Goal: Feedback & Contribution: Leave review/rating

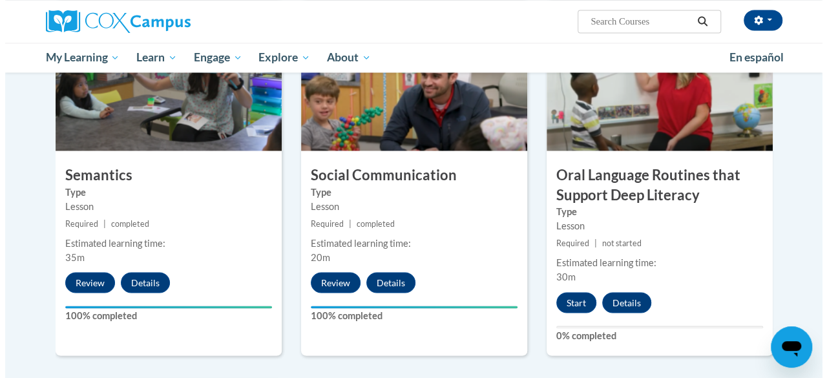
scroll to position [1055, 0]
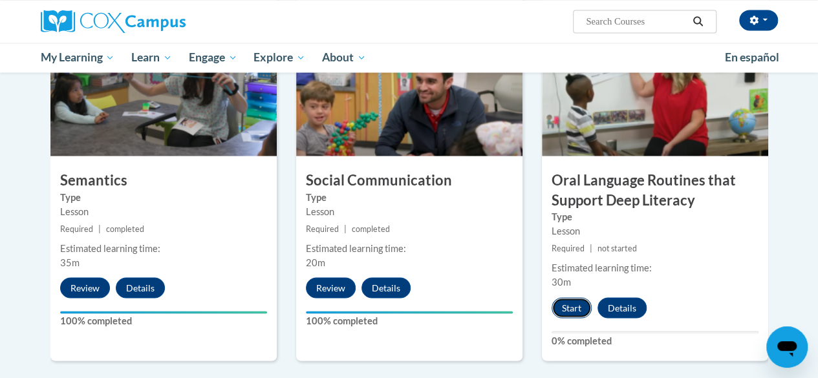
click at [570, 306] on button "Start" at bounding box center [571, 307] width 40 height 21
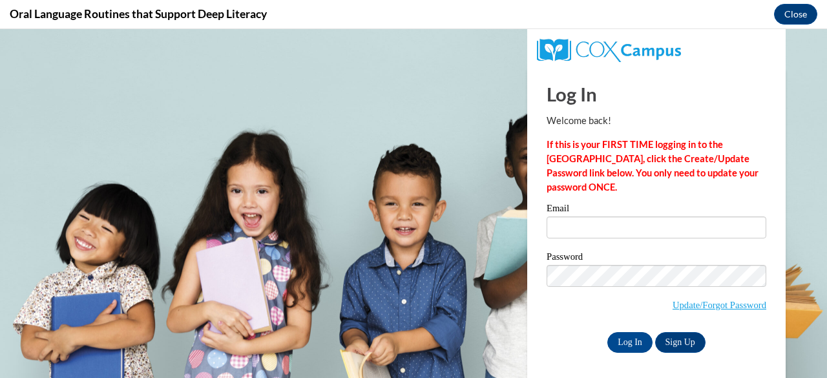
scroll to position [0, 0]
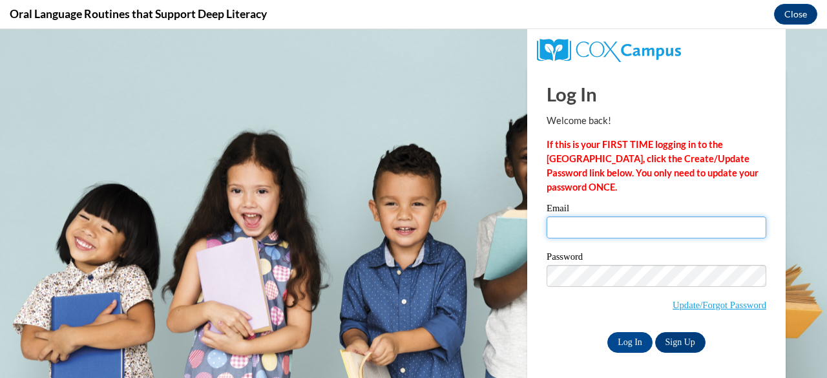
click at [581, 225] on input "Email" at bounding box center [657, 228] width 220 height 22
type input "jakedepps@gmail.com"
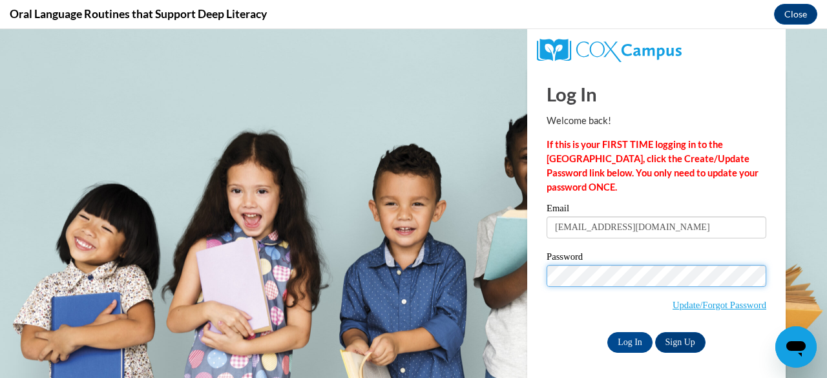
click at [608, 332] on input "Log In" at bounding box center [630, 342] width 45 height 21
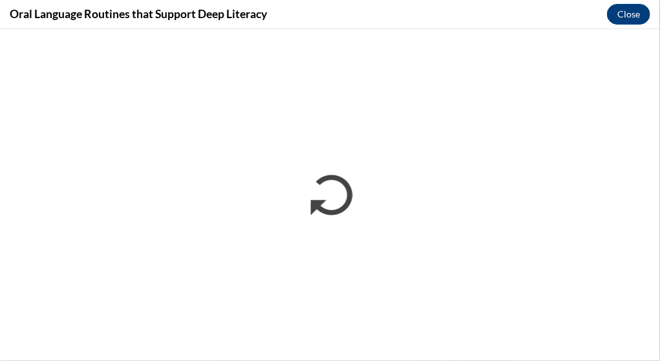
click at [495, 16] on div "Oral Language Routines that Support Deep Literacy Close" at bounding box center [330, 14] width 660 height 29
click at [523, 6] on div "Oral Language Routines that Support Deep Literacy Close" at bounding box center [330, 14] width 660 height 29
click at [483, 14] on div "Oral Language Routines that Support Deep Literacy Close" at bounding box center [330, 14] width 660 height 29
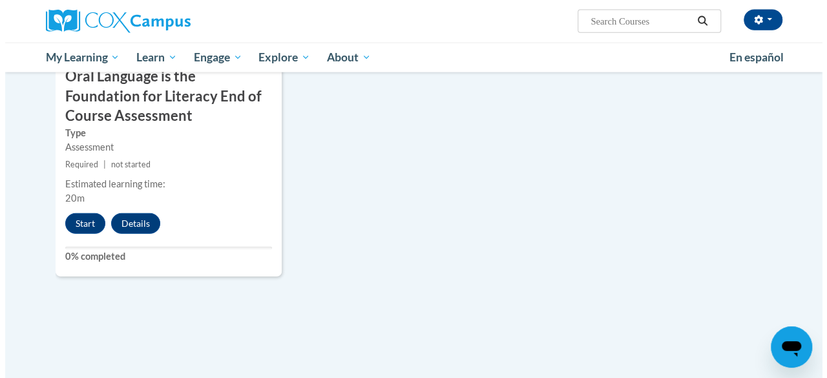
scroll to position [1513, 0]
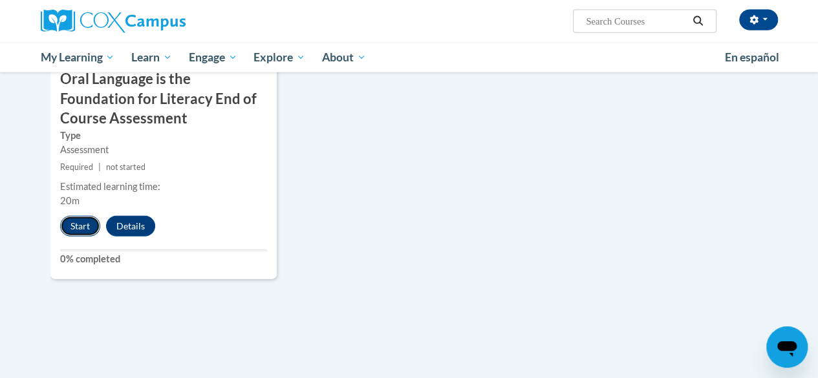
click at [76, 226] on button "Start" at bounding box center [80, 226] width 40 height 21
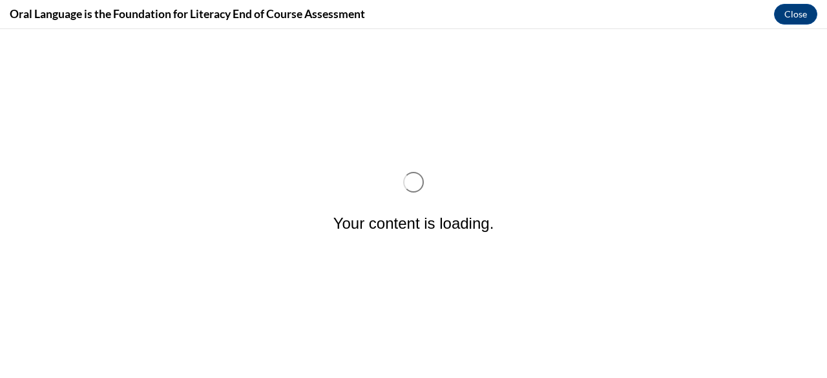
scroll to position [0, 0]
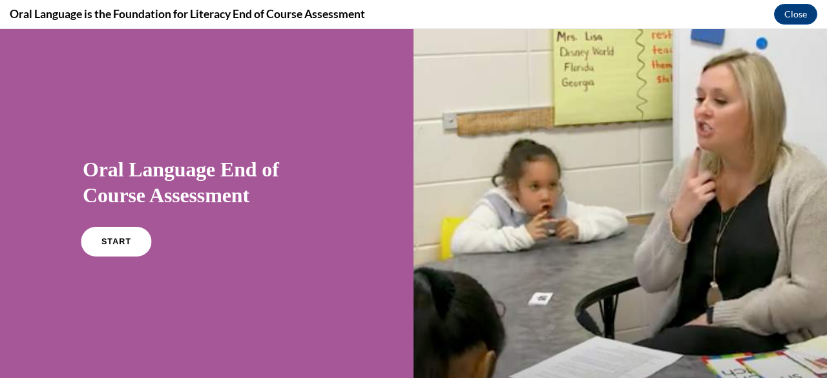
click at [119, 237] on span "START" at bounding box center [116, 242] width 30 height 10
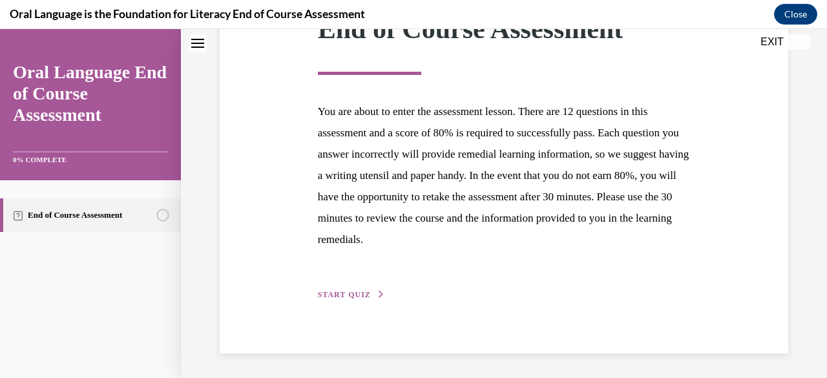
scroll to position [175, 0]
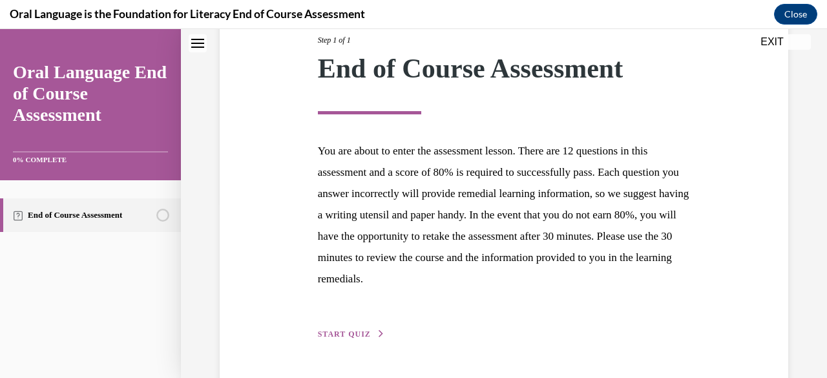
click at [286, 158] on div "Step 1 of 1 End of Course Assessment You are about to enter the assessment less…" at bounding box center [504, 173] width 588 height 337
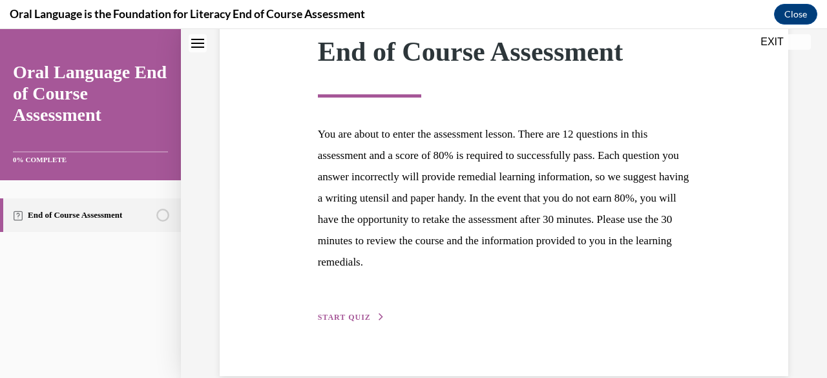
scroll to position [215, 0]
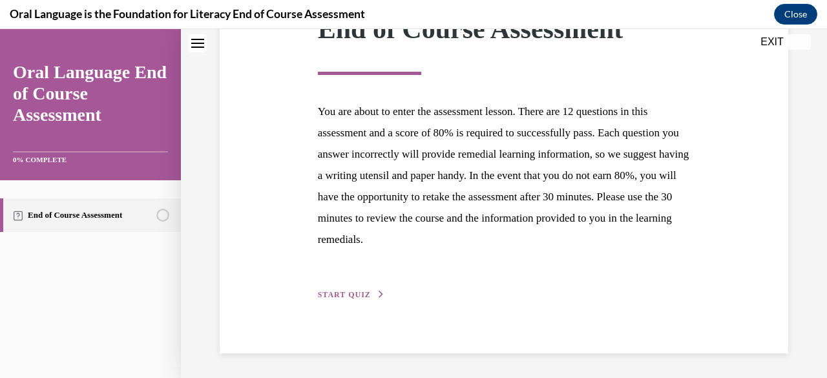
click at [352, 293] on span "START QUIZ" at bounding box center [344, 294] width 53 height 9
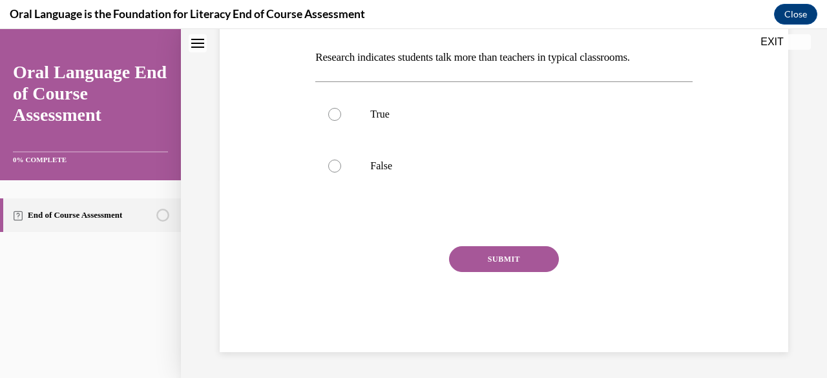
scroll to position [39, 0]
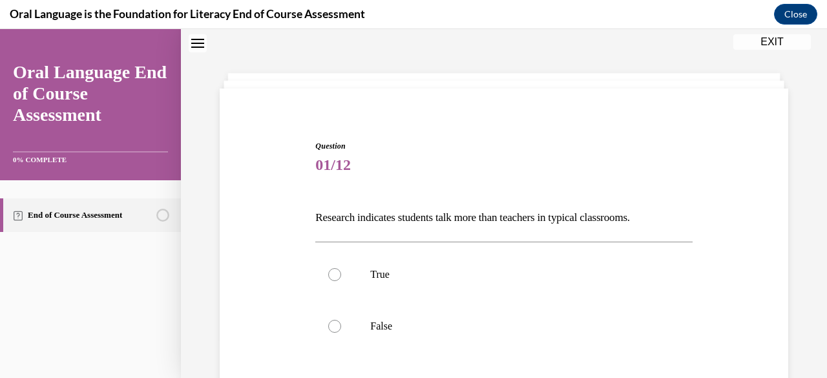
drag, startPoint x: 664, startPoint y: 220, endPoint x: 287, endPoint y: 217, distance: 376.9
click at [287, 217] on div "Question 01/12 Research indicates students talk more than teachers in typical c…" at bounding box center [504, 306] width 575 height 411
copy p "Research indicates students talk more than teachers in typical classrooms."
click at [262, 194] on div "Question 01/12 Research indicates students talk more than teachers in typical c…" at bounding box center [504, 306] width 575 height 411
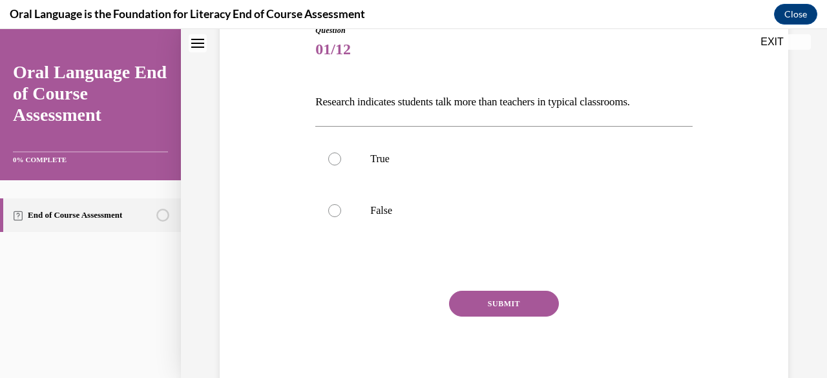
scroll to position [150, 0]
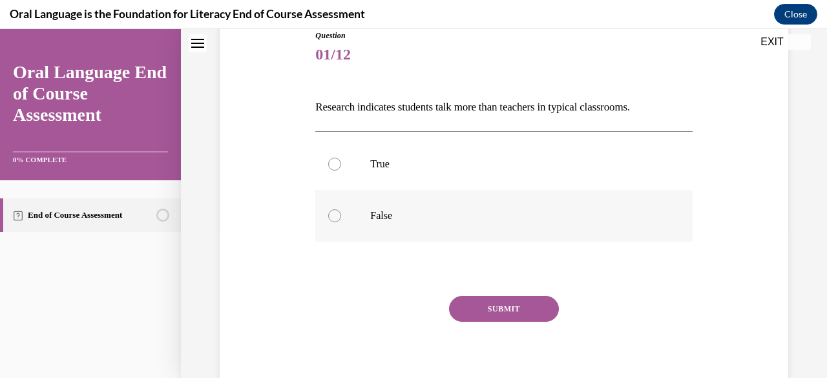
click at [337, 211] on div at bounding box center [334, 215] width 13 height 13
click at [337, 211] on input "False" at bounding box center [334, 215] width 13 height 13
radio input "true"
click at [480, 310] on button "SUBMIT" at bounding box center [504, 309] width 110 height 26
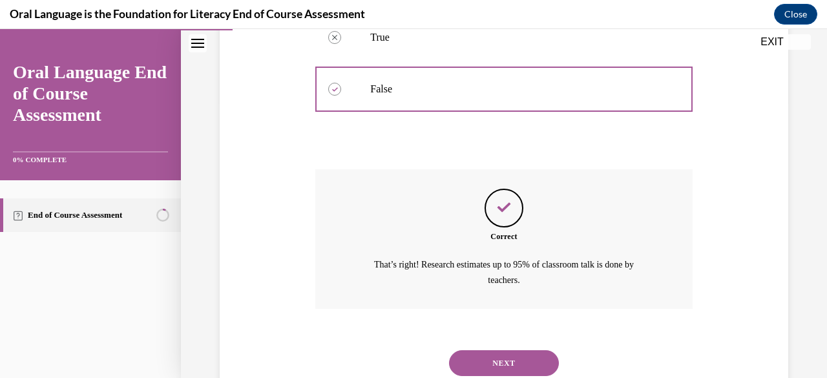
scroll to position [319, 0]
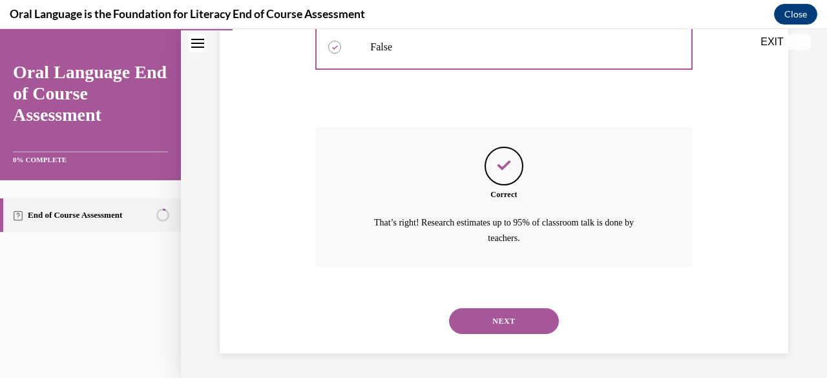
click at [512, 315] on button "NEXT" at bounding box center [504, 321] width 110 height 26
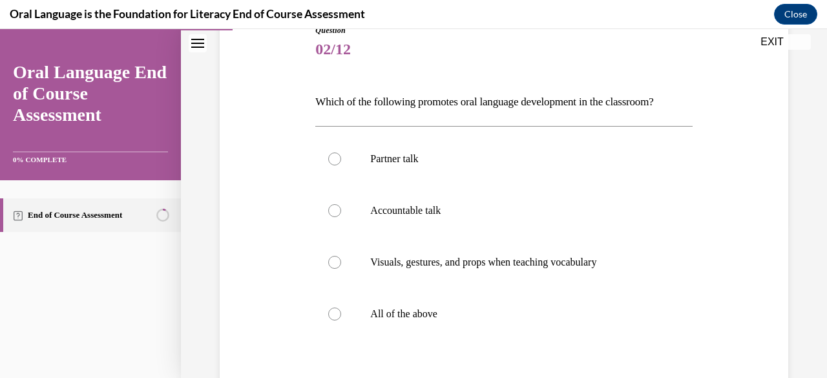
scroll to position [151, 0]
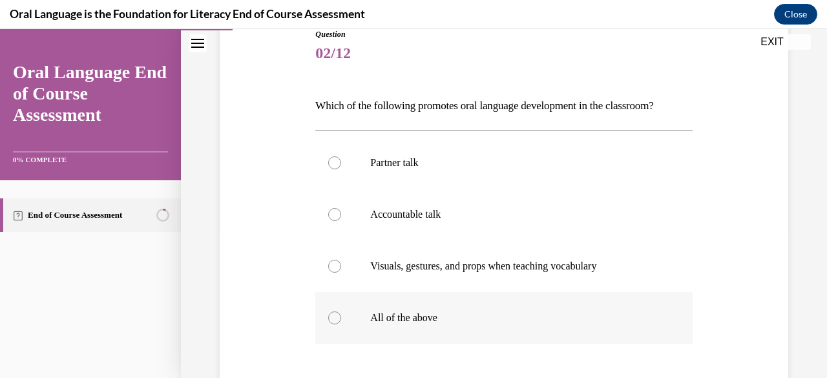
click at [332, 320] on div at bounding box center [334, 318] width 13 height 13
click at [332, 320] on input "All of the above" at bounding box center [334, 318] width 13 height 13
radio input "true"
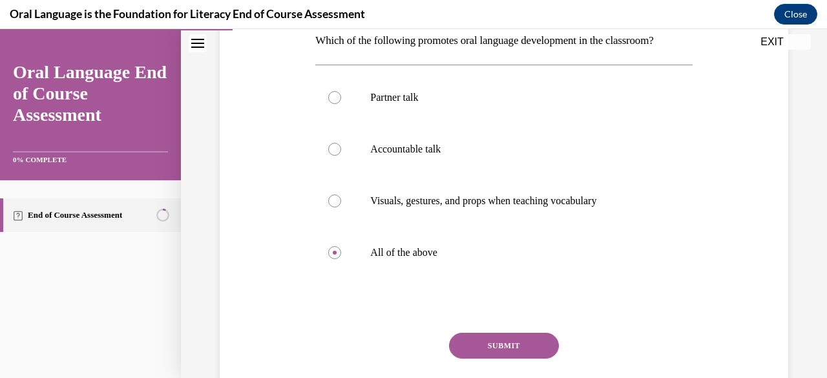
scroll to position [214, 0]
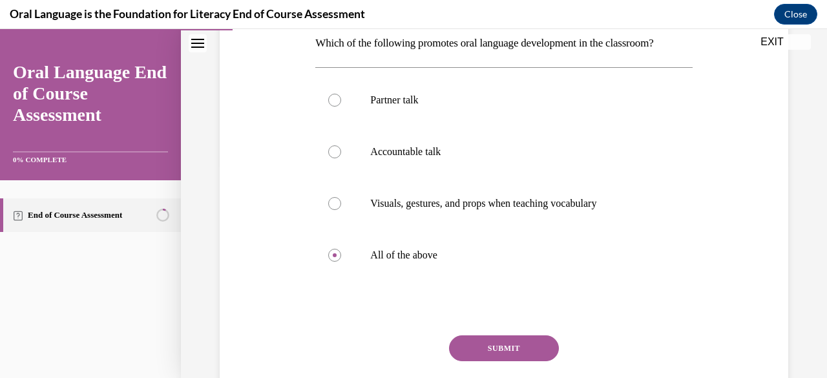
click at [493, 347] on button "SUBMIT" at bounding box center [504, 349] width 110 height 26
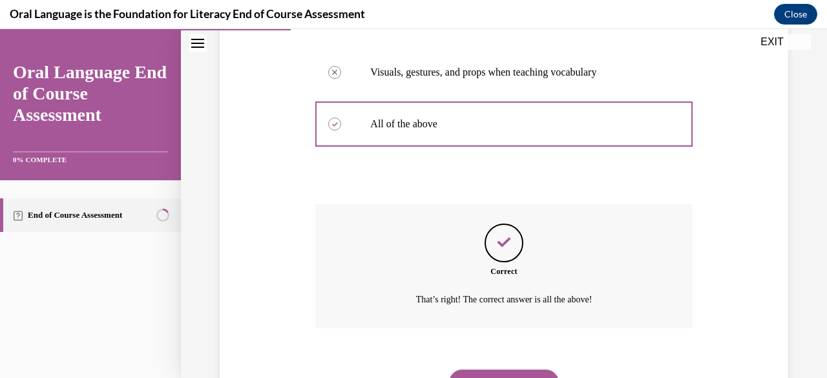
scroll to position [381, 0]
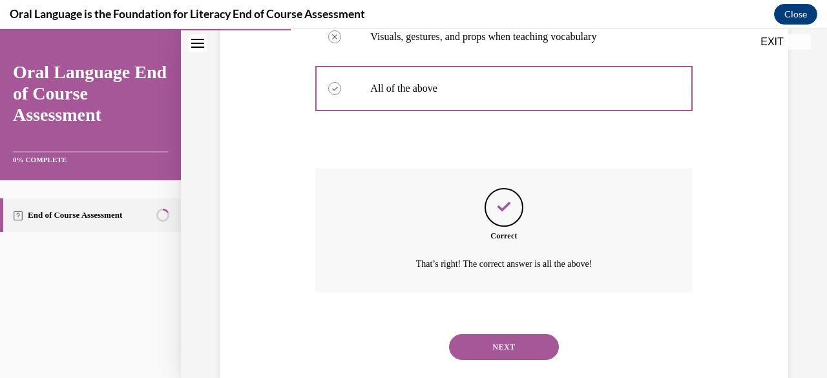
click at [506, 346] on button "NEXT" at bounding box center [504, 347] width 110 height 26
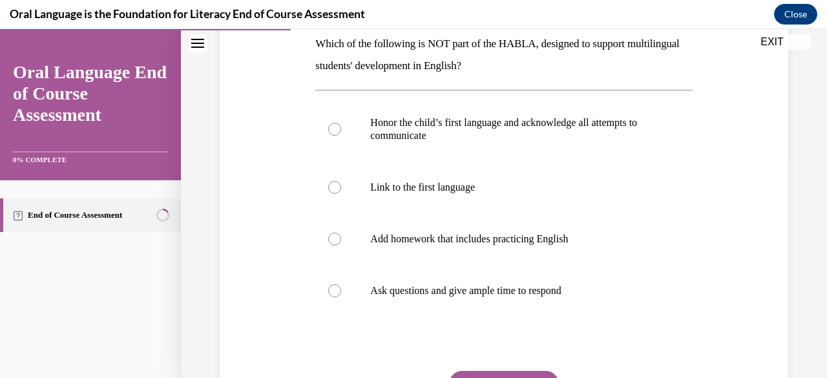
scroll to position [204, 0]
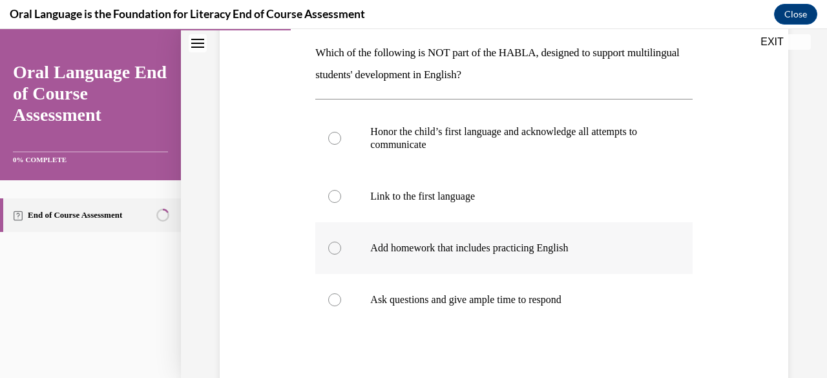
click at [337, 249] on div at bounding box center [334, 248] width 13 height 13
click at [337, 249] on input "Add homework that includes practicing English" at bounding box center [334, 248] width 13 height 13
radio input "true"
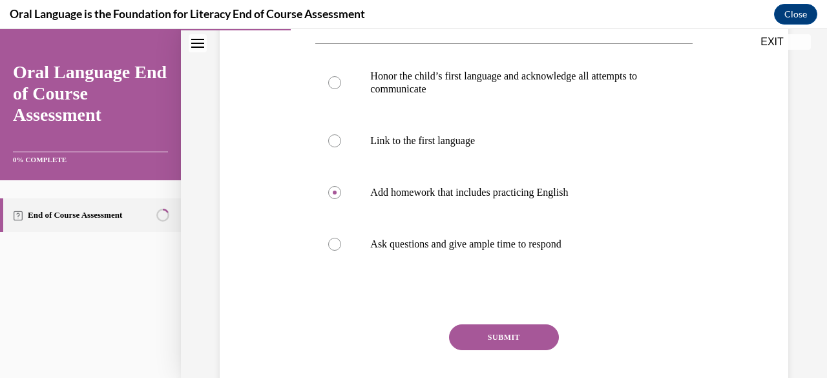
click at [494, 329] on button "SUBMIT" at bounding box center [504, 338] width 110 height 26
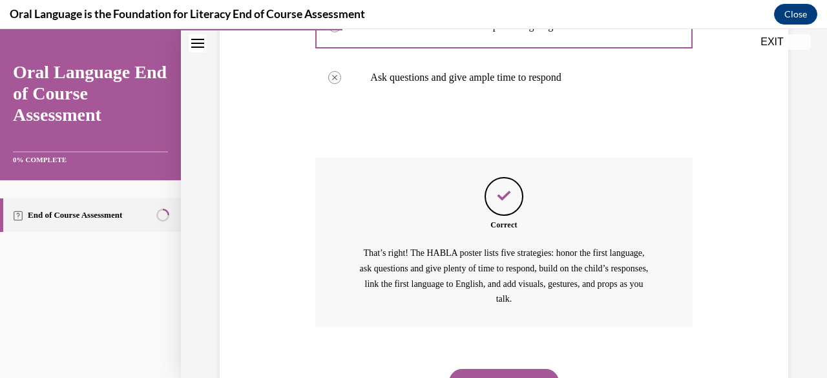
scroll to position [488, 0]
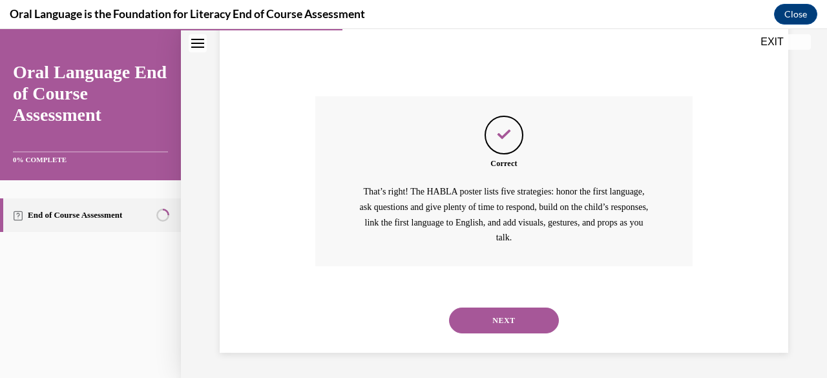
click at [481, 317] on button "NEXT" at bounding box center [504, 321] width 110 height 26
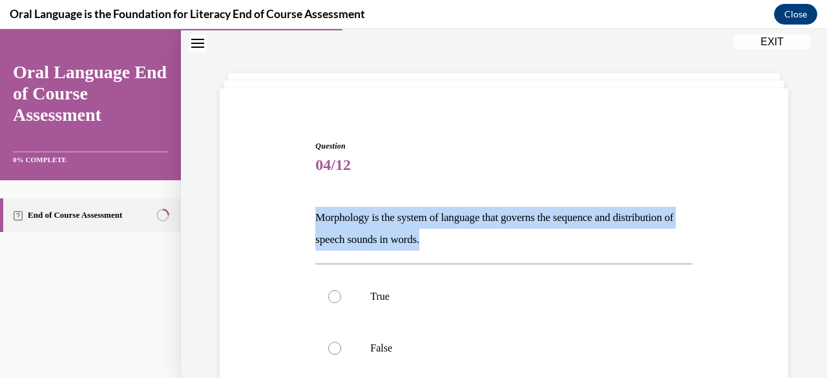
drag, startPoint x: 506, startPoint y: 244, endPoint x: 313, endPoint y: 221, distance: 194.0
click at [313, 221] on div "Question 04/12 Morphology is the system of language that governs the sequence a…" at bounding box center [503, 328] width 383 height 414
copy p "Morphology is the system of language that governs the sequence and distribution…"
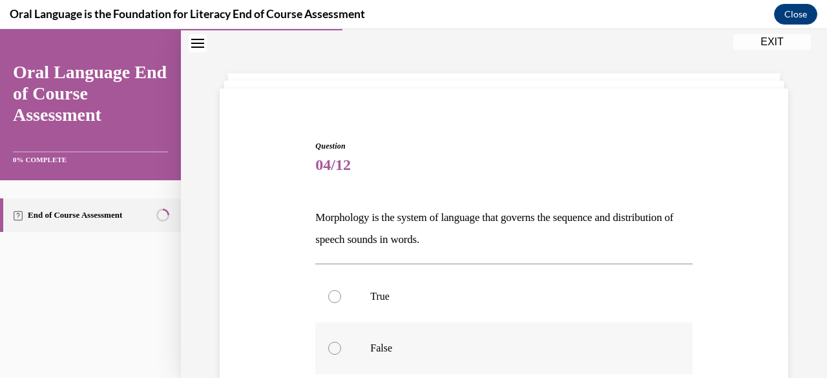
click at [335, 345] on div at bounding box center [334, 348] width 13 height 13
click at [335, 345] on input "False" at bounding box center [334, 348] width 13 height 13
radio input "true"
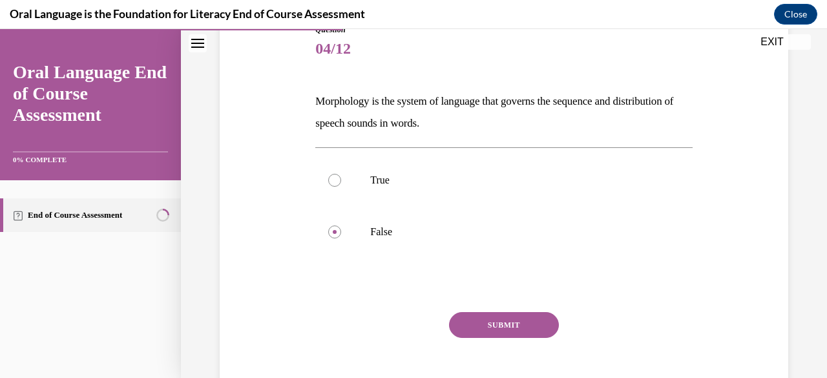
scroll to position [155, 0]
click at [520, 329] on button "SUBMIT" at bounding box center [504, 326] width 110 height 26
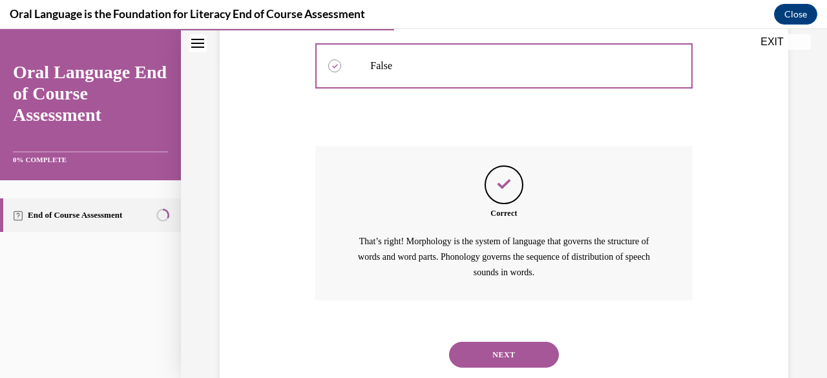
scroll to position [356, 0]
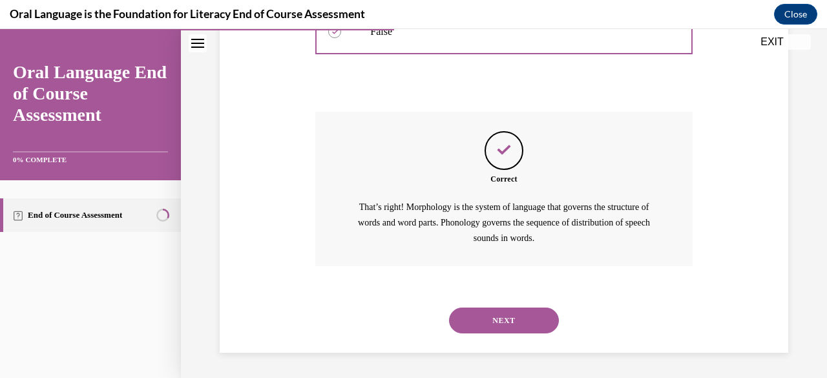
click at [495, 323] on button "NEXT" at bounding box center [504, 321] width 110 height 26
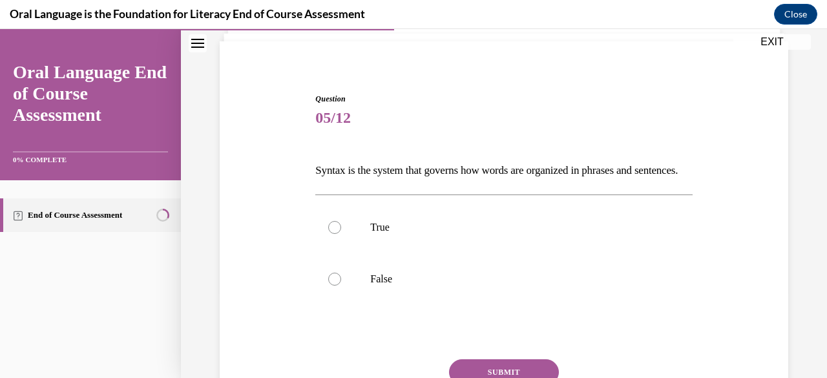
scroll to position [85, 0]
drag, startPoint x: 371, startPoint y: 197, endPoint x: 306, endPoint y: 176, distance: 67.9
click at [306, 176] on div "Question 05/12 Syntax is the system that governs how words are organized in phr…" at bounding box center [504, 261] width 575 height 411
copy p "Syntax is the system that governs how words are organized in phrases and senten…"
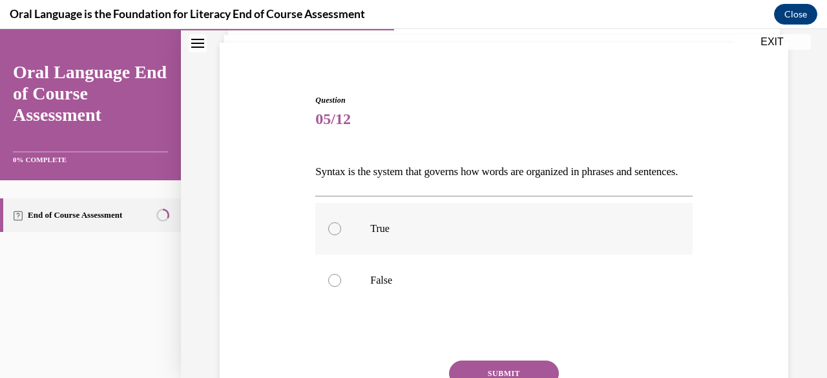
click at [336, 235] on div at bounding box center [334, 228] width 13 height 13
click at [336, 235] on input "True" at bounding box center [334, 228] width 13 height 13
radio input "true"
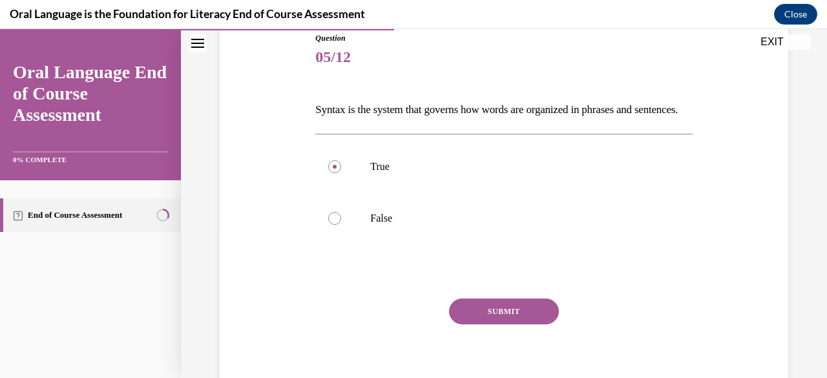
scroll to position [182, 0]
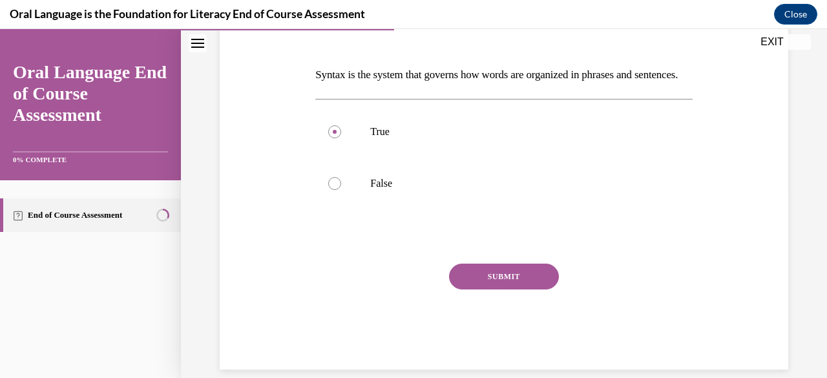
click at [506, 290] on button "SUBMIT" at bounding box center [504, 277] width 110 height 26
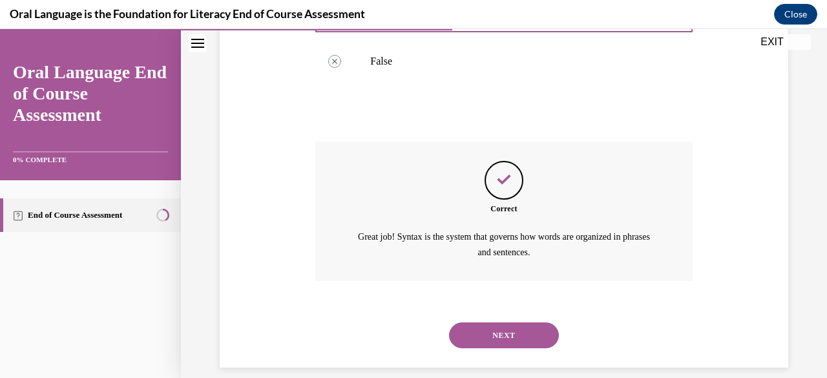
scroll to position [341, 0]
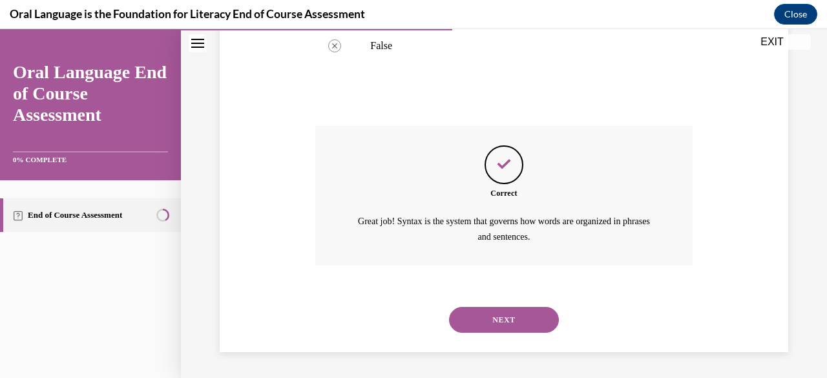
click at [501, 323] on button "NEXT" at bounding box center [504, 320] width 110 height 26
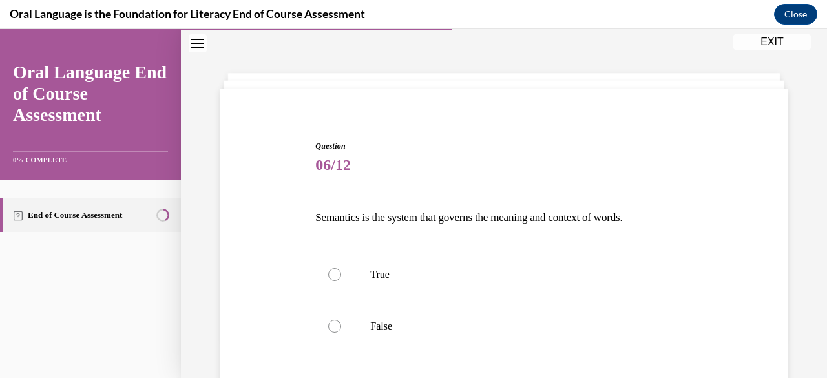
drag, startPoint x: 658, startPoint y: 220, endPoint x: 308, endPoint y: 224, distance: 349.8
click at [308, 224] on div "Question 06/12 Semantics is the system that governs the meaning and context of …" at bounding box center [504, 306] width 575 height 411
copy p "Semantics is the system that governs the meaning and context of words."
click at [341, 270] on label "True" at bounding box center [503, 275] width 377 height 52
click at [341, 270] on input "True" at bounding box center [334, 274] width 13 height 13
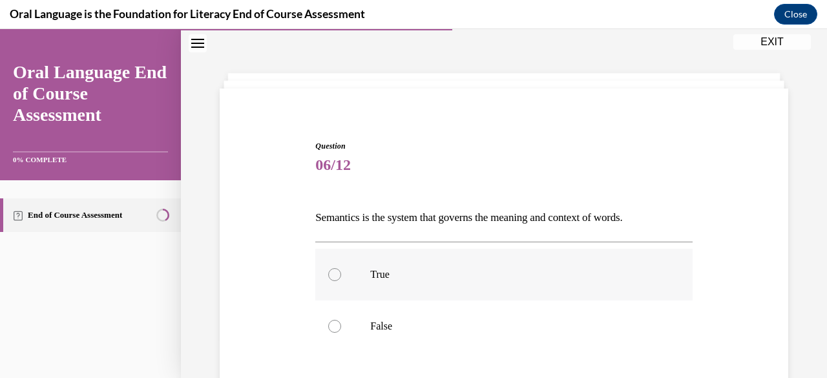
radio input "true"
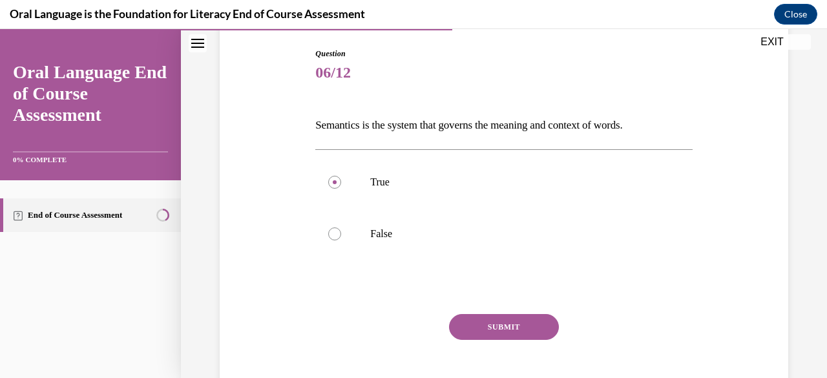
scroll to position [131, 0]
click at [499, 330] on button "SUBMIT" at bounding box center [504, 328] width 110 height 26
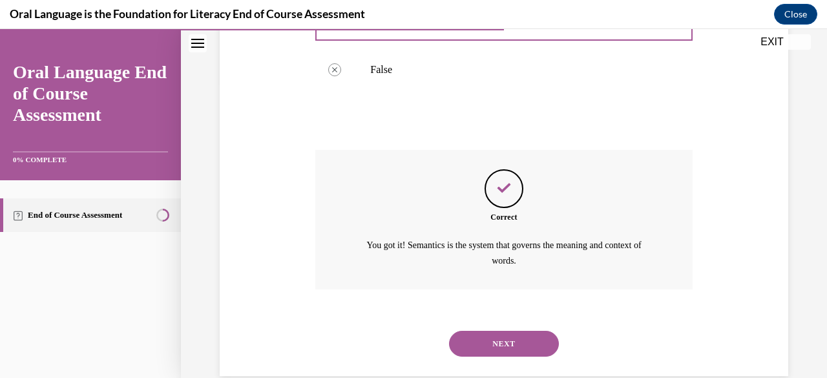
scroll to position [302, 0]
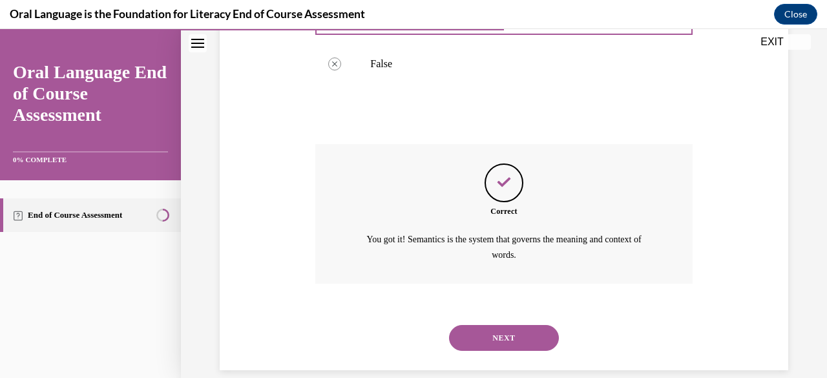
click at [508, 337] on button "NEXT" at bounding box center [504, 338] width 110 height 26
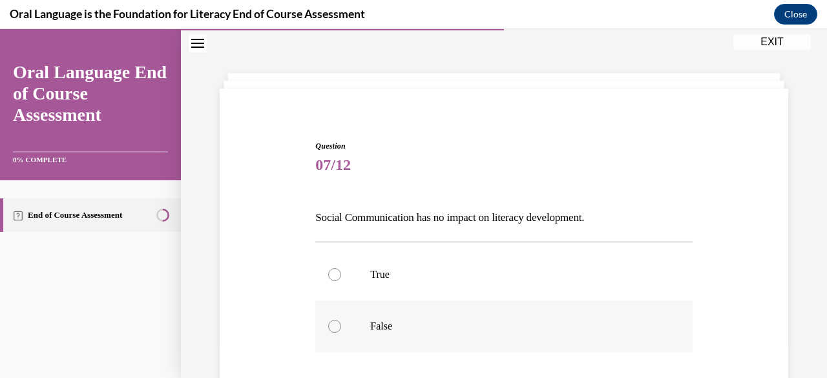
click at [337, 329] on div at bounding box center [334, 326] width 13 height 13
click at [337, 329] on input "False" at bounding box center [334, 326] width 13 height 13
radio input "true"
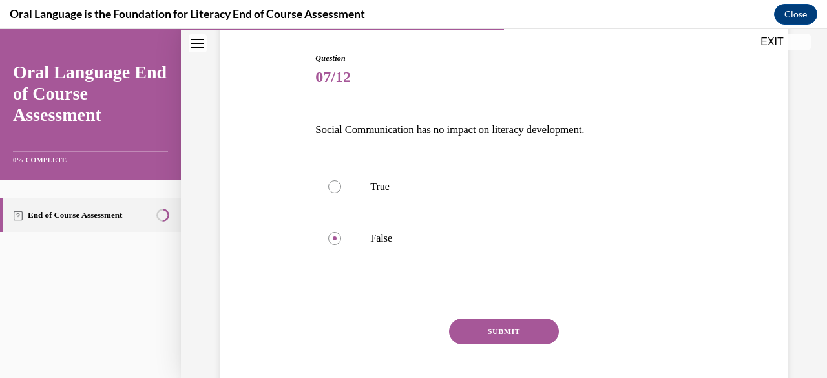
scroll to position [127, 0]
click at [504, 325] on button "SUBMIT" at bounding box center [504, 332] width 110 height 26
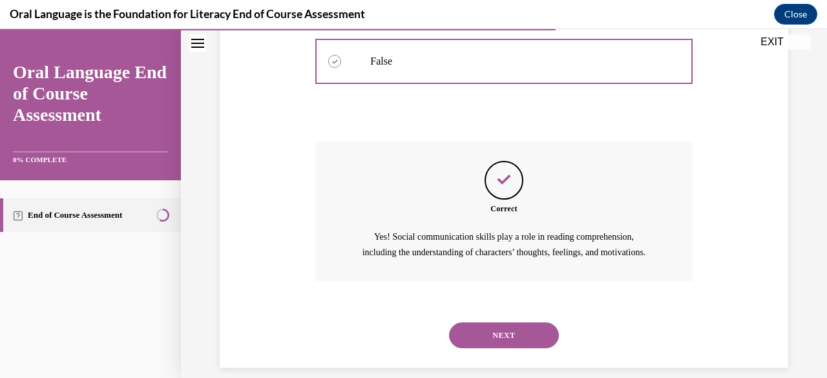
scroll to position [334, 0]
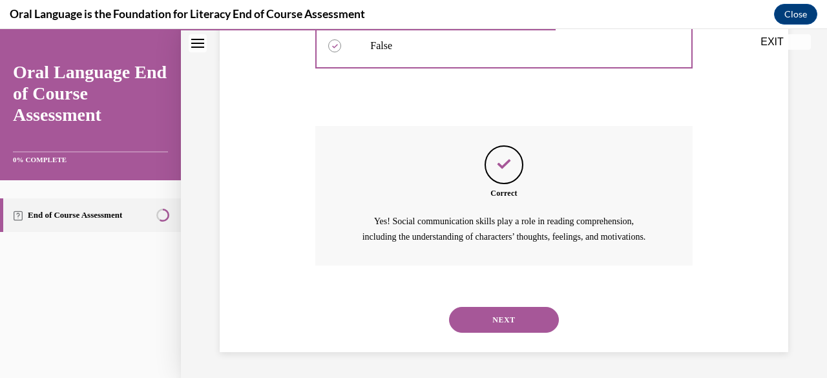
click at [506, 319] on button "NEXT" at bounding box center [504, 320] width 110 height 26
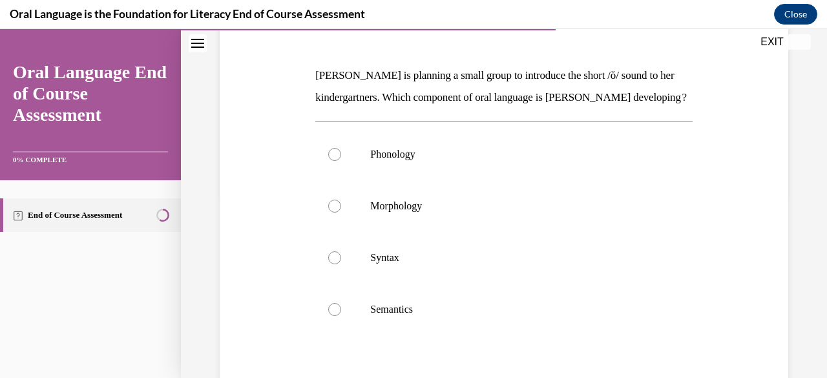
scroll to position [179, 0]
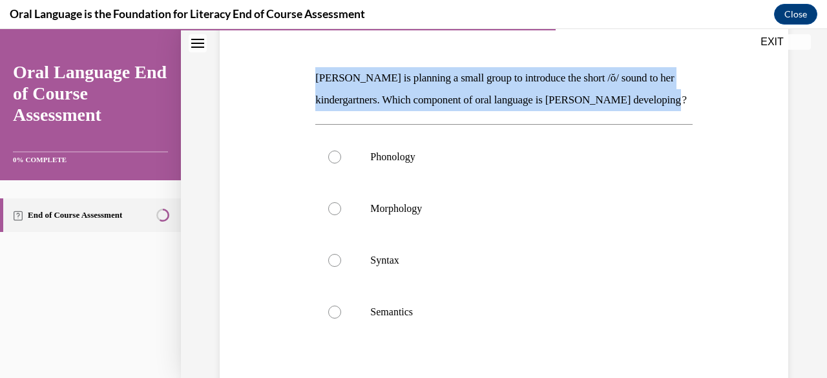
drag, startPoint x: 387, startPoint y: 125, endPoint x: 312, endPoint y: 78, distance: 88.9
click at [312, 78] on div "Question 08/12 Mrs. Coleman is planning a small group to introduce the short /ŏ…" at bounding box center [503, 239] width 383 height 517
copy p "Mrs. Coleman is planning a small group to introduce the short /ŏ/ sound to her …"
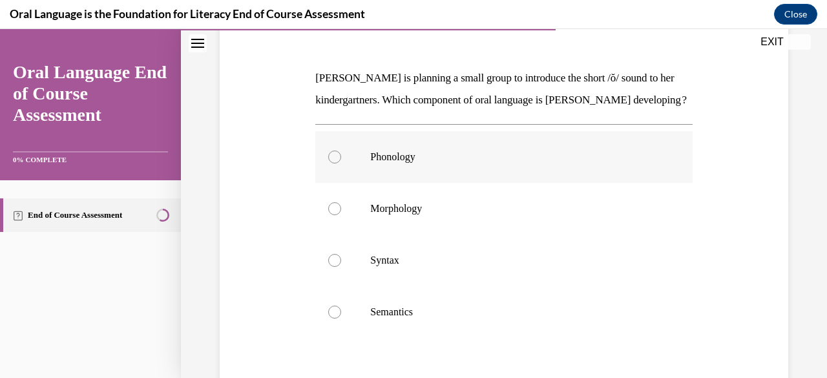
click at [336, 164] on div at bounding box center [334, 157] width 13 height 13
click at [336, 164] on input "Phonology" at bounding box center [334, 157] width 13 height 13
radio input "true"
click at [286, 213] on div "Question 08/12 Mrs. Coleman is planning a small group to introduce the short /ŏ…" at bounding box center [504, 230] width 575 height 537
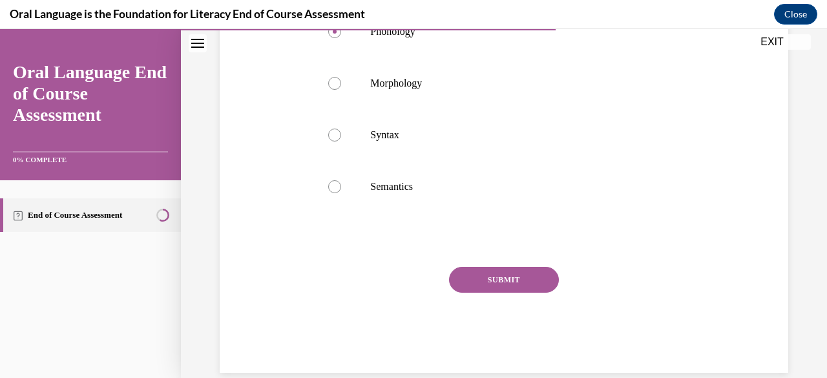
scroll to position [308, 0]
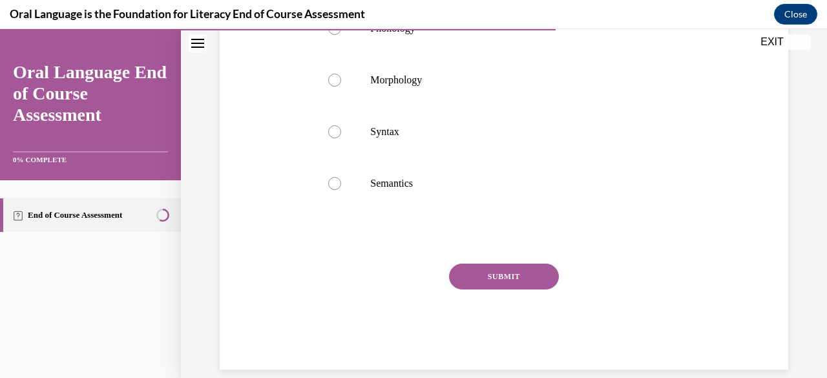
click at [495, 290] on button "SUBMIT" at bounding box center [504, 277] width 110 height 26
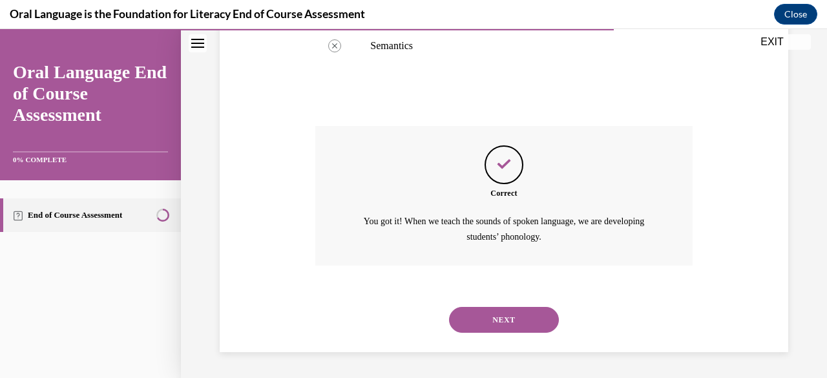
scroll to position [466, 0]
click at [507, 316] on button "NEXT" at bounding box center [504, 320] width 110 height 26
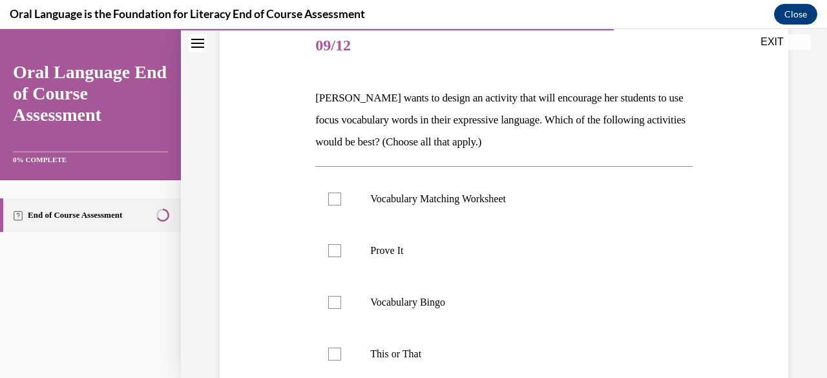
scroll to position [161, 0]
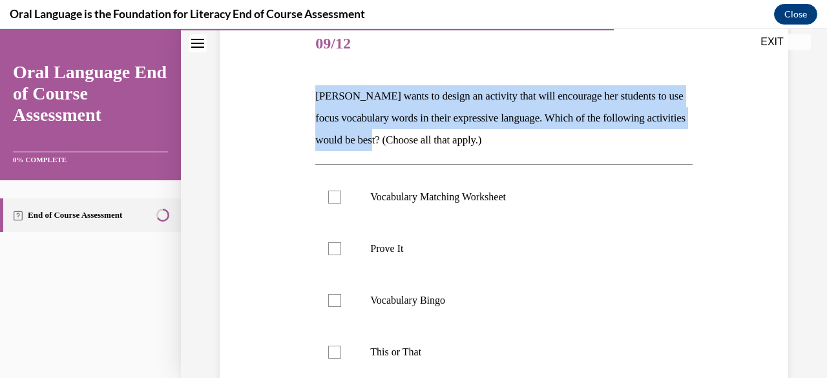
drag, startPoint x: 429, startPoint y: 140, endPoint x: 312, endPoint y: 98, distance: 124.9
click at [312, 98] on div "Question 09/12 Mrs. Butler wants to design an activity that will encourage her …" at bounding box center [503, 268] width 383 height 539
copy p "Mrs. Butler wants to design an activity that will encourage her students to use…"
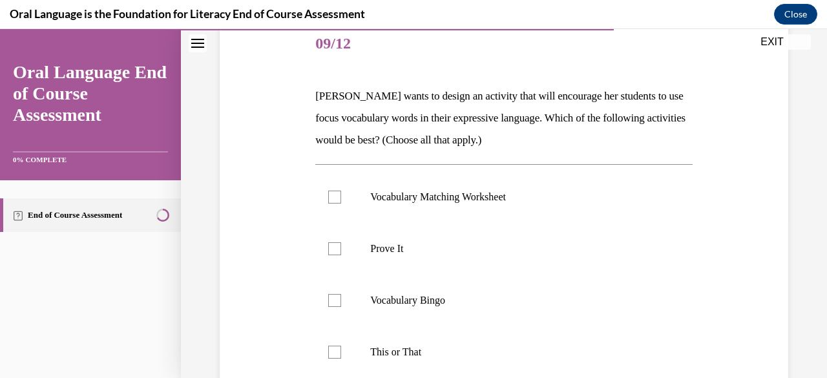
click at [275, 193] on div "Question 09/12 Mrs. Butler wants to design an activity that will encourage her …" at bounding box center [504, 259] width 575 height 559
click at [330, 246] on div at bounding box center [334, 248] width 13 height 13
click at [330, 246] on input "Prove It" at bounding box center [334, 248] width 13 height 13
checkbox input "true"
click at [336, 351] on div at bounding box center [334, 352] width 13 height 13
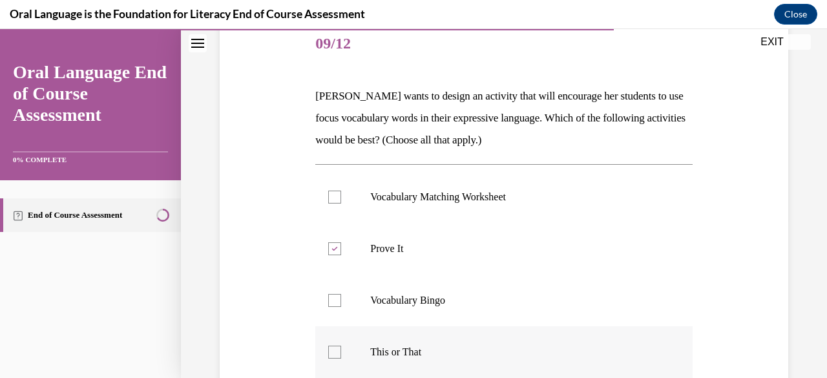
click at [336, 351] on input "This or That" at bounding box center [334, 352] width 13 height 13
checkbox input "true"
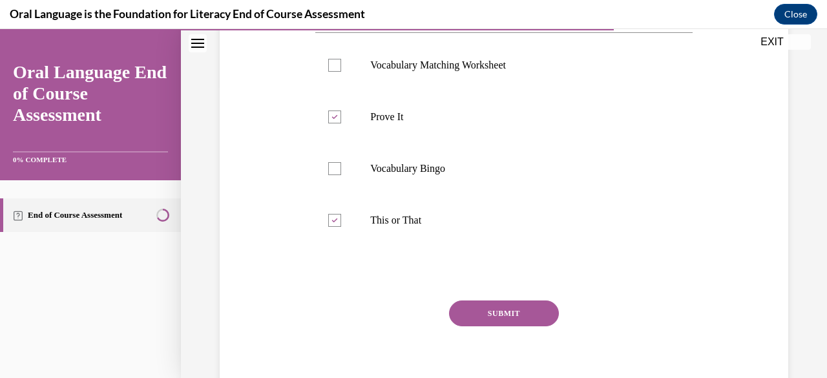
scroll to position [293, 0]
click at [522, 310] on button "SUBMIT" at bounding box center [504, 313] width 110 height 26
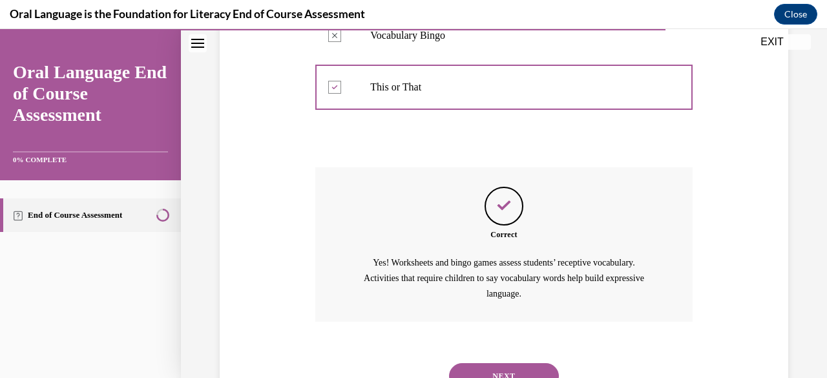
scroll to position [482, 0]
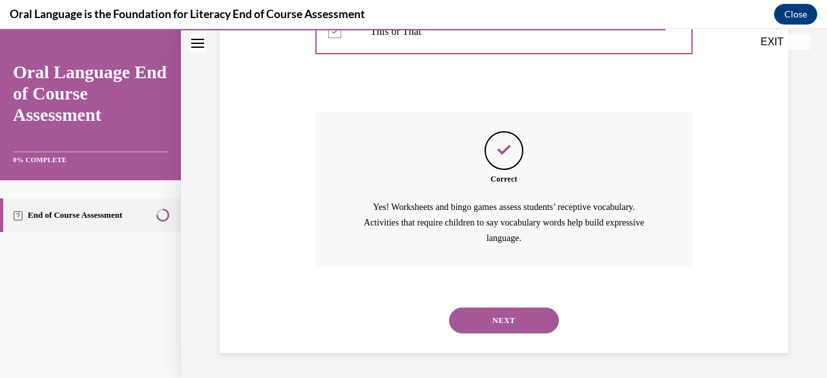
click at [502, 319] on button "NEXT" at bounding box center [504, 321] width 110 height 26
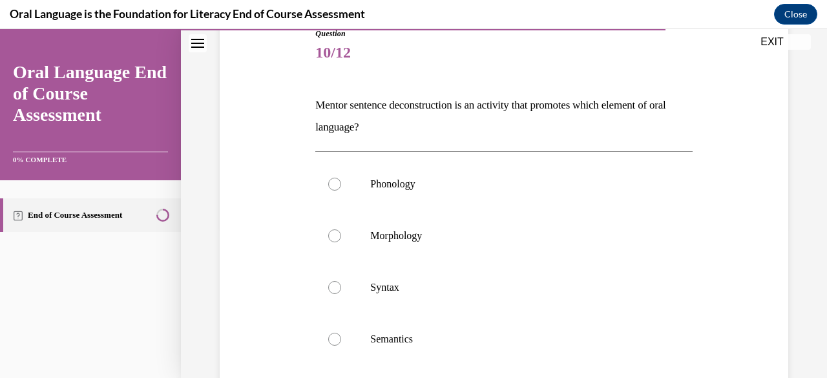
scroll to position [145, 0]
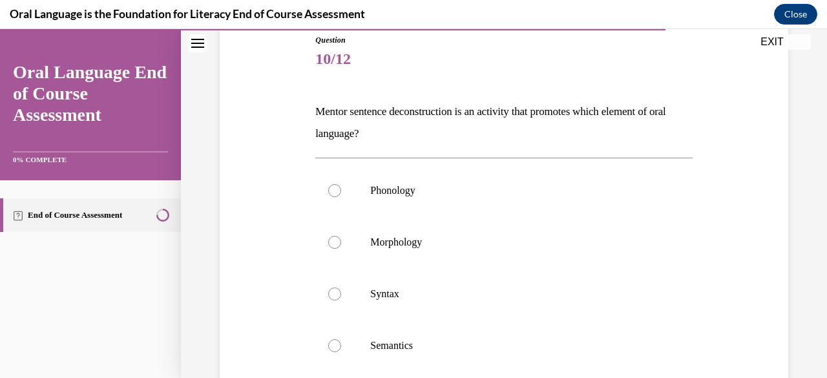
drag, startPoint x: 399, startPoint y: 134, endPoint x: 295, endPoint y: 107, distance: 107.6
click at [295, 107] on div "Question 10/12 Mentor sentence deconstruction is an activity that promotes whic…" at bounding box center [504, 263] width 575 height 537
copy p "Mentor sentence deconstruction is an activity that promotes which element of or…"
click at [295, 107] on div "Question 10/12 Mentor sentence deconstruction is an activity that promotes whic…" at bounding box center [504, 263] width 575 height 537
click at [384, 133] on p "Mentor sentence deconstruction is an activity that promotes which element of or…" at bounding box center [503, 123] width 377 height 44
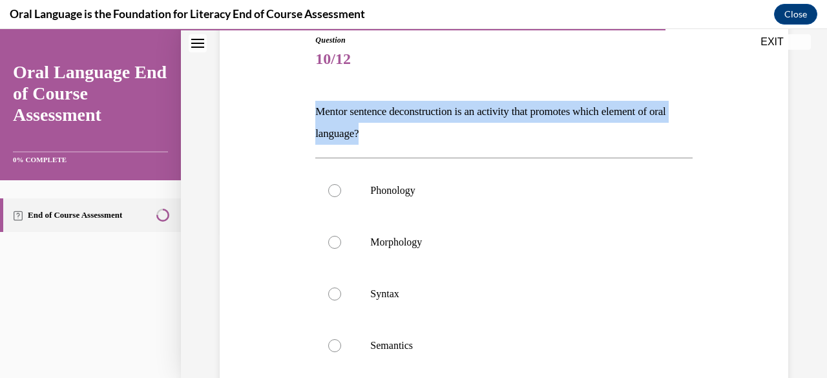
drag, startPoint x: 384, startPoint y: 133, endPoint x: 300, endPoint y: 117, distance: 85.5
click at [300, 117] on div "Question 10/12 Mentor sentence deconstruction is an activity that promotes whic…" at bounding box center [504, 263] width 575 height 537
copy p "Mentor sentence deconstruction is an activity that promotes which element of or…"
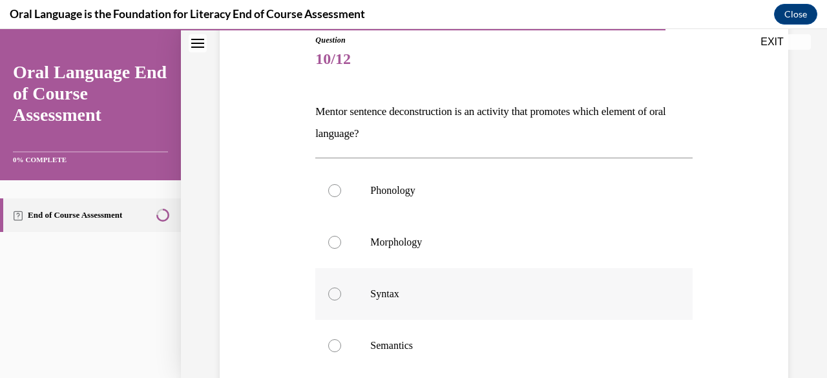
click at [331, 288] on div at bounding box center [334, 294] width 13 height 13
click at [331, 288] on input "Syntax" at bounding box center [334, 294] width 13 height 13
radio input "true"
click at [277, 277] on div "Question 10/12 Mentor sentence deconstruction is an activity that promotes whic…" at bounding box center [504, 263] width 575 height 537
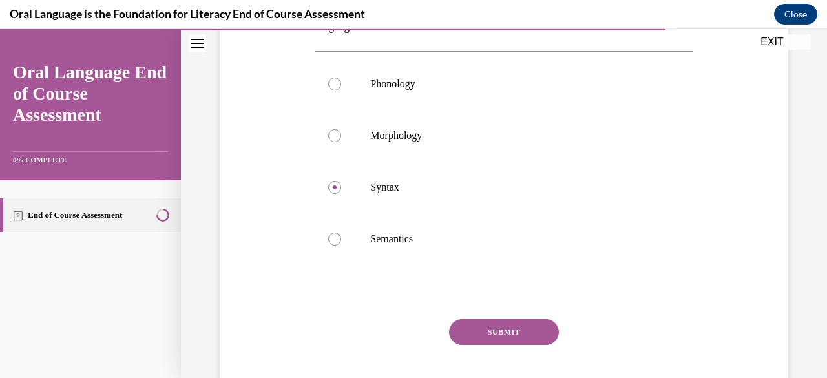
scroll to position [251, 0]
click at [522, 330] on button "SUBMIT" at bounding box center [504, 333] width 110 height 26
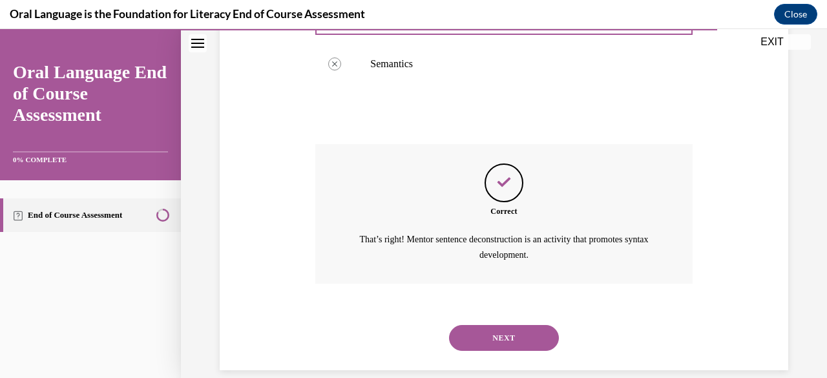
scroll to position [444, 0]
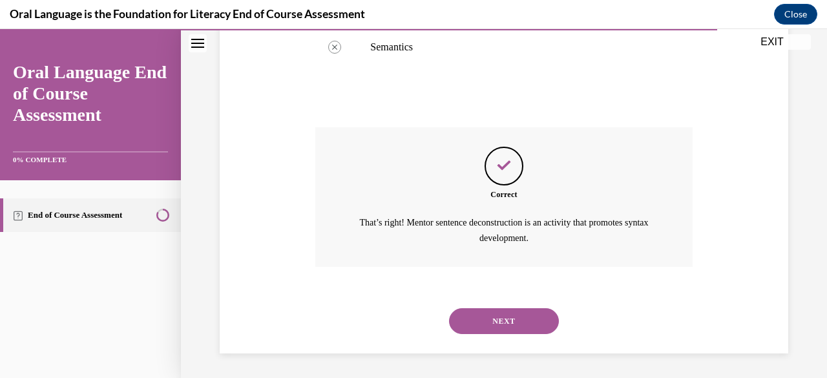
click at [509, 316] on button "NEXT" at bounding box center [504, 321] width 110 height 26
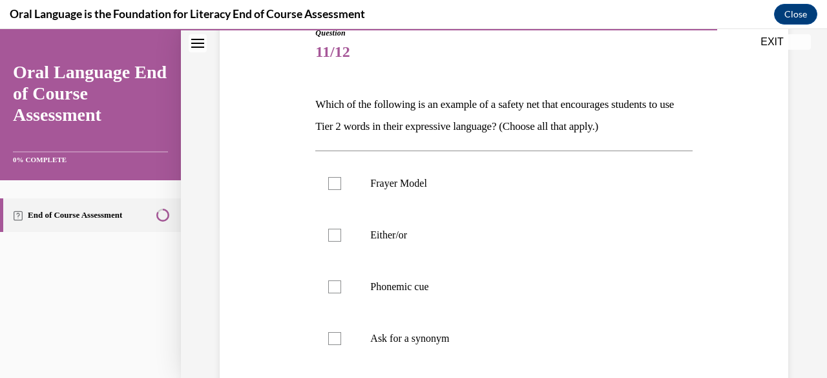
scroll to position [151, 0]
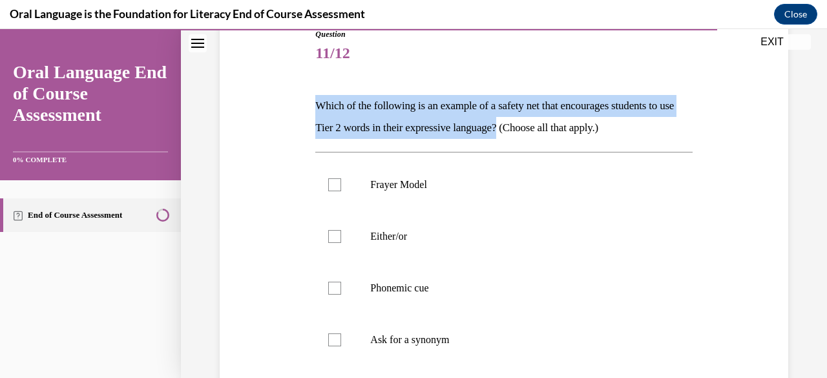
drag, startPoint x: 539, startPoint y: 127, endPoint x: 314, endPoint y: 90, distance: 228.7
click at [315, 90] on div "Question 11/12 Which of the following is an example of a safety net that encour…" at bounding box center [503, 277] width 377 height 498
copy p "Which of the following is an example of a safety net that encourages students t…"
click at [315, 90] on div "Question 11/12 Which of the following is an example of a safety net that encour…" at bounding box center [503, 277] width 377 height 498
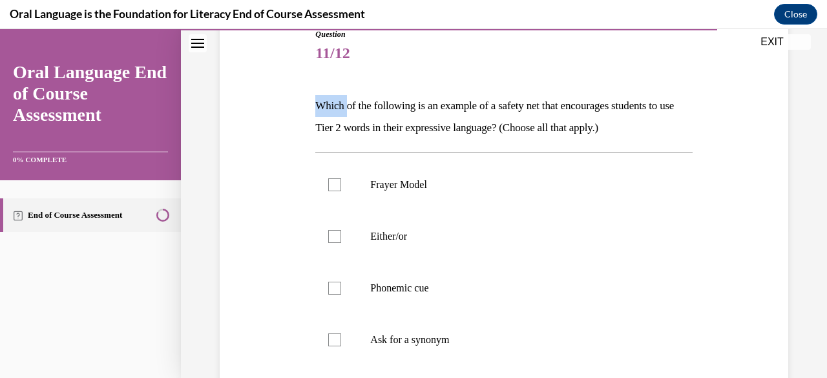
click at [315, 90] on div "Question 11/12 Which of the following is an example of a safety net that encour…" at bounding box center [503, 277] width 377 height 498
click at [316, 111] on p "Which of the following is an example of a safety net that encourages students t…" at bounding box center [503, 117] width 377 height 44
click at [539, 128] on p "Which of the following is an example of a safety net that encourages students t…" at bounding box center [503, 117] width 377 height 44
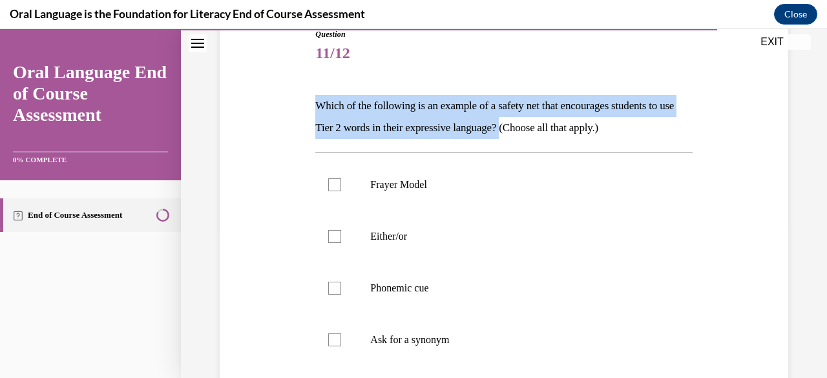
drag, startPoint x: 539, startPoint y: 128, endPoint x: 334, endPoint y: 107, distance: 206.0
click at [334, 107] on p "Which of the following is an example of a safety net that encourages students t…" at bounding box center [503, 117] width 377 height 44
copy p "Which of the following is an example of a safety net that encourages students t…"
click at [334, 107] on p "Which of the following is an example of a safety net that encourages students t…" at bounding box center [503, 117] width 377 height 44
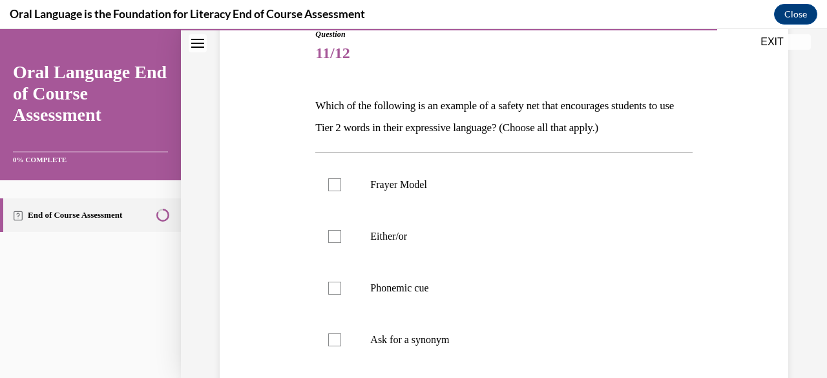
click at [475, 81] on div "Question 11/12 Which of the following is an example of a safety net that encour…" at bounding box center [503, 277] width 377 height 498
click at [539, 131] on p "Which of the following is an example of a safety net that encourages students t…" at bounding box center [503, 117] width 377 height 44
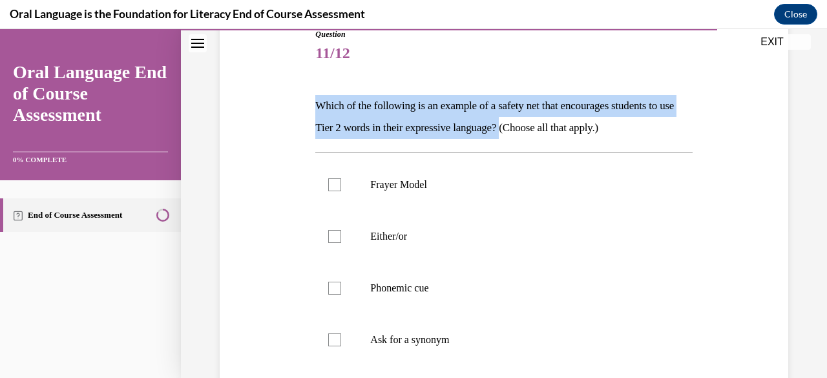
drag, startPoint x: 539, startPoint y: 131, endPoint x: 332, endPoint y: 103, distance: 208.8
click at [332, 103] on p "Which of the following is an example of a safety net that encourages students t…" at bounding box center [503, 117] width 377 height 44
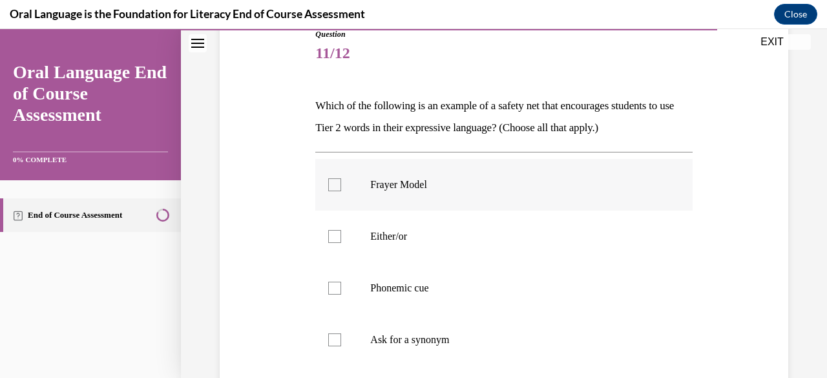
click at [336, 185] on div at bounding box center [334, 184] width 13 height 13
click at [336, 185] on input "Frayer Model" at bounding box center [334, 184] width 13 height 13
checkbox input "true"
click at [336, 238] on div at bounding box center [334, 236] width 13 height 13
click at [336, 238] on input "Either/or" at bounding box center [334, 236] width 13 height 13
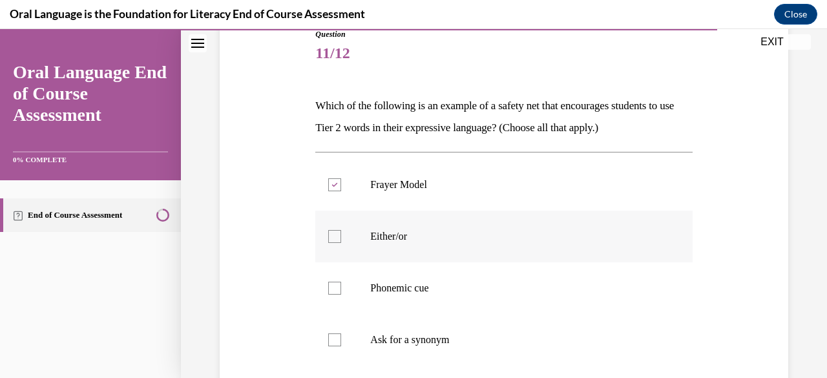
checkbox input "true"
click at [334, 337] on div at bounding box center [334, 340] width 13 height 13
click at [334, 337] on input "Ask for a synonym" at bounding box center [334, 340] width 13 height 13
checkbox input "true"
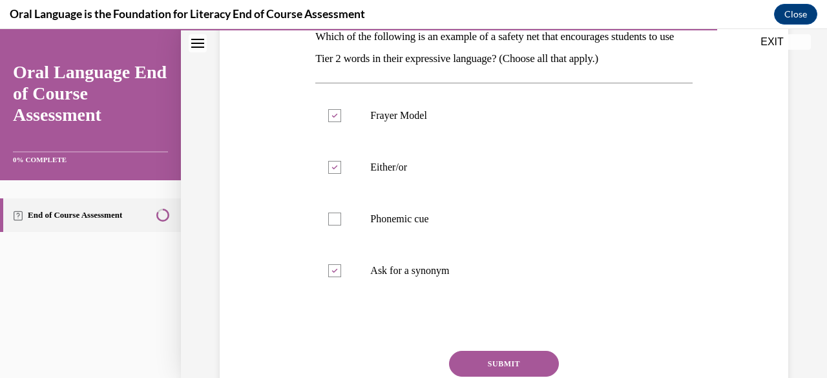
scroll to position [220, 0]
click at [504, 359] on button "SUBMIT" at bounding box center [504, 364] width 110 height 26
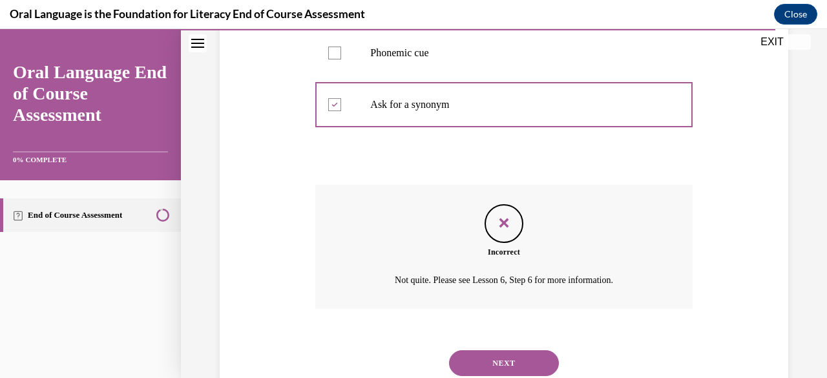
scroll to position [429, 0]
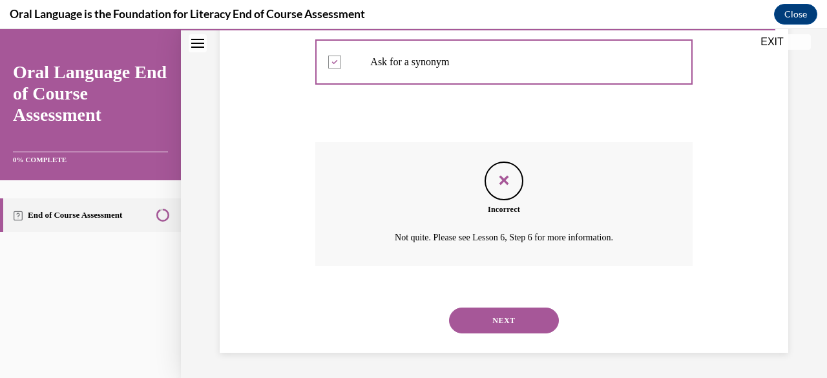
click at [513, 319] on button "NEXT" at bounding box center [504, 321] width 110 height 26
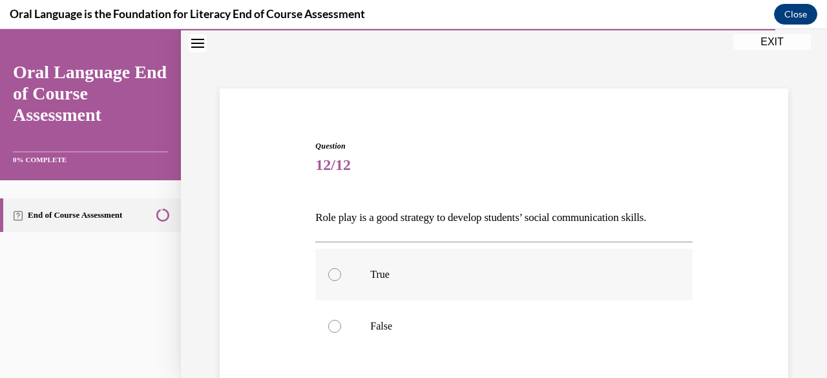
click at [330, 275] on div at bounding box center [334, 274] width 13 height 13
click at [330, 275] on input "True" at bounding box center [334, 274] width 13 height 13
radio input "true"
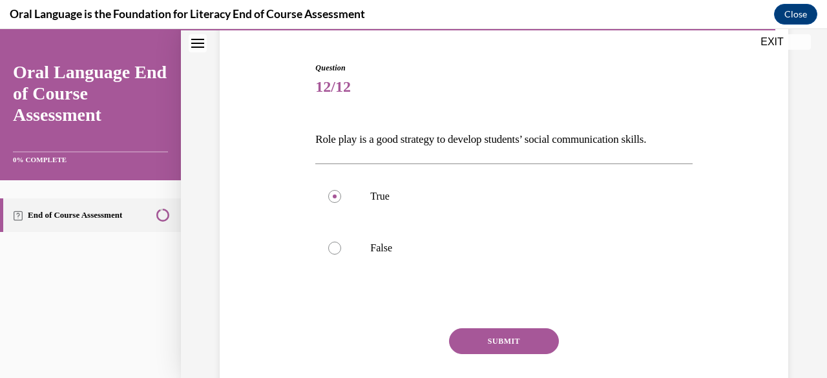
scroll to position [116, 0]
click at [501, 342] on button "SUBMIT" at bounding box center [504, 343] width 110 height 26
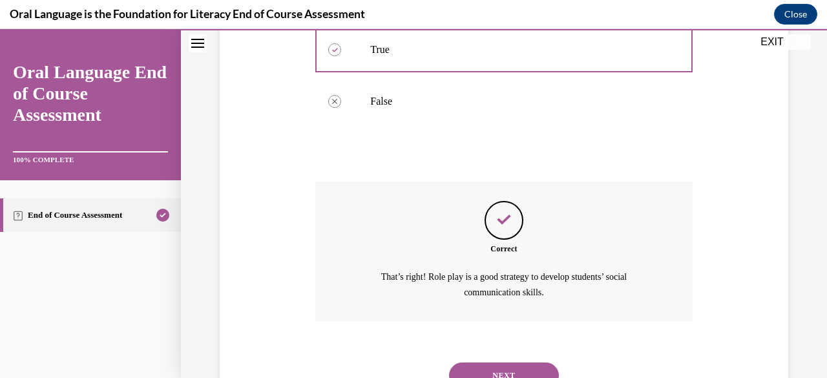
scroll to position [319, 0]
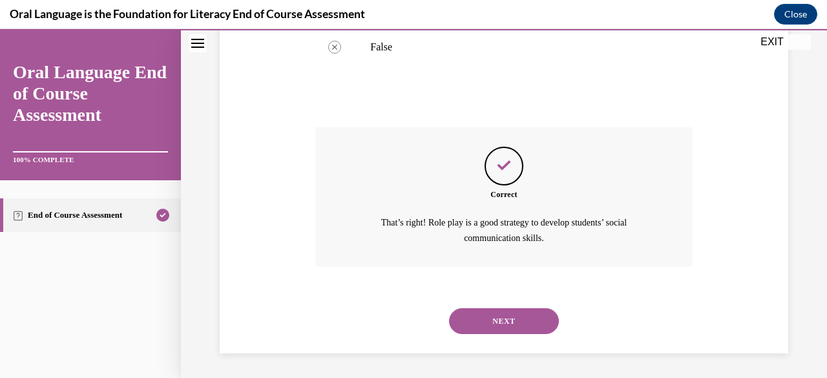
click at [514, 317] on button "NEXT" at bounding box center [504, 321] width 110 height 26
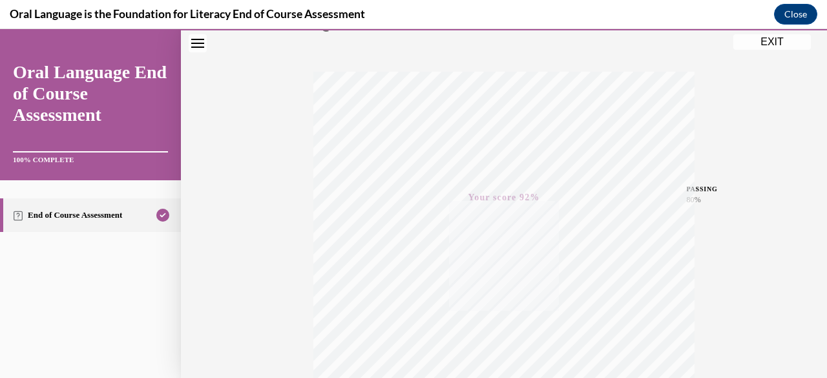
scroll to position [196, 0]
click at [772, 42] on button "EXIT" at bounding box center [773, 42] width 78 height 16
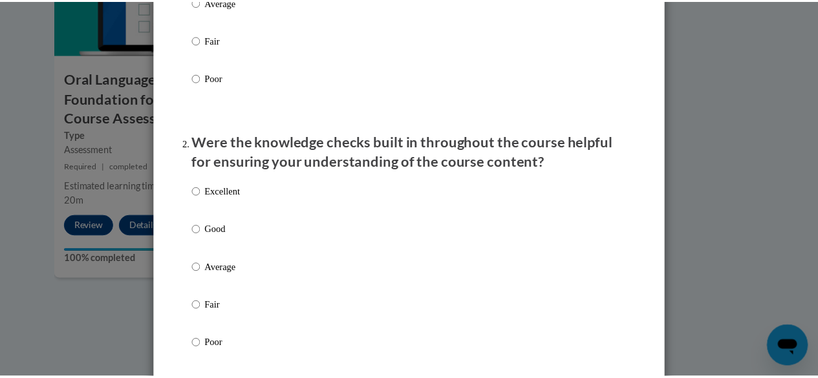
scroll to position [0, 0]
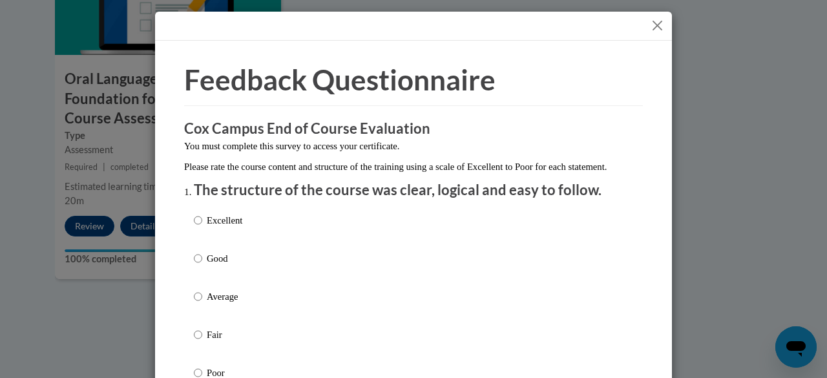
click at [651, 25] on button "Close" at bounding box center [658, 25] width 16 height 16
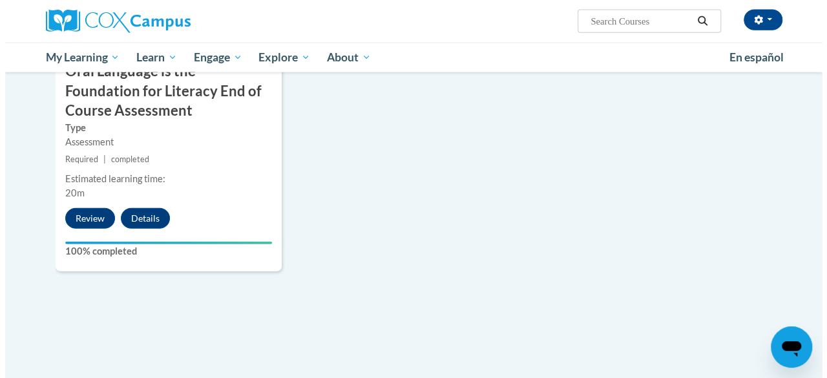
scroll to position [1528, 0]
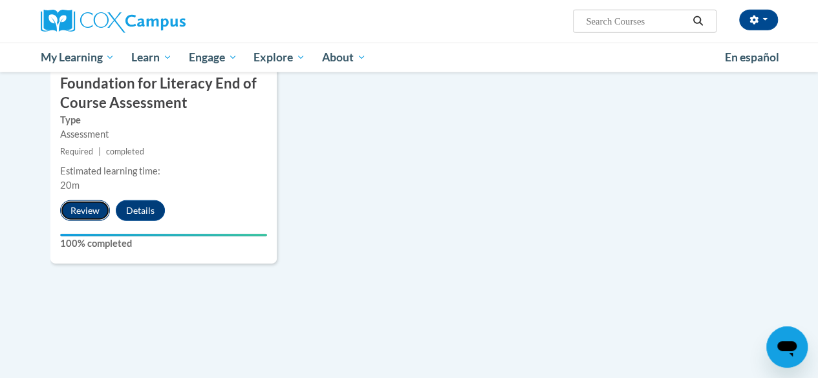
click at [95, 211] on button "Review" at bounding box center [85, 210] width 50 height 21
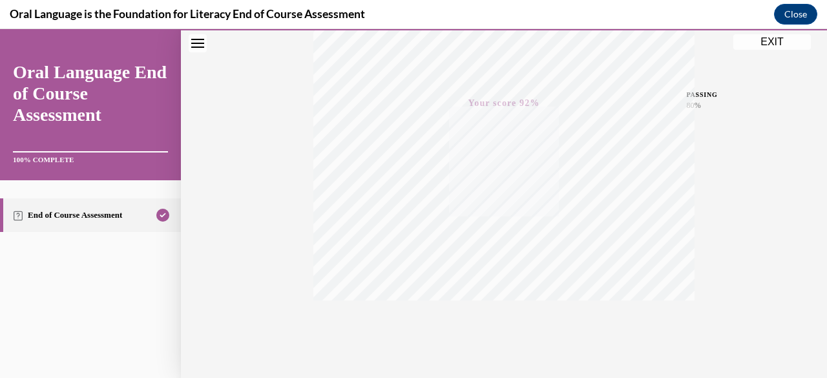
scroll to position [313, 0]
click at [771, 39] on button "EXIT" at bounding box center [773, 42] width 78 height 16
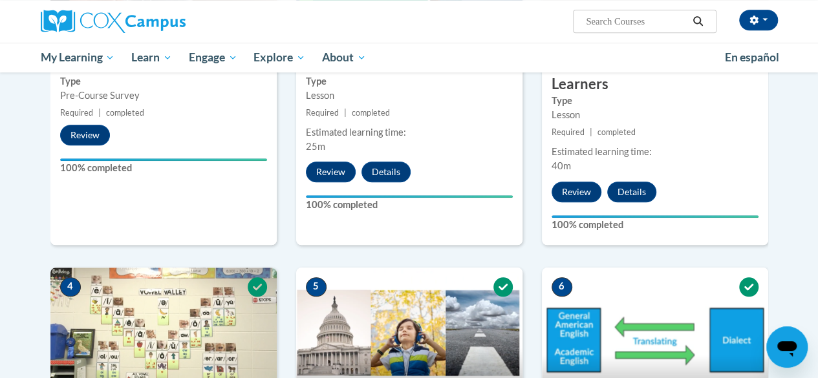
scroll to position [0, 0]
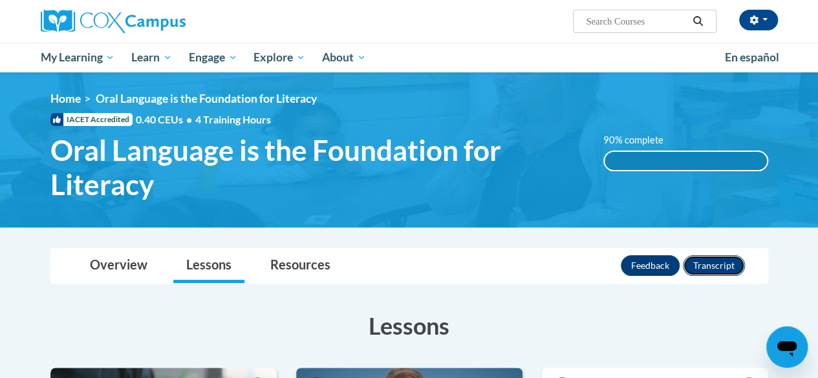
click at [719, 265] on button "Transcript" at bounding box center [714, 265] width 62 height 21
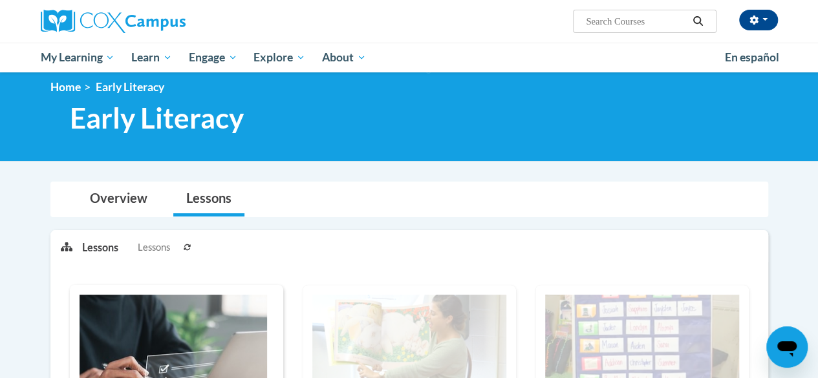
scroll to position [17, 0]
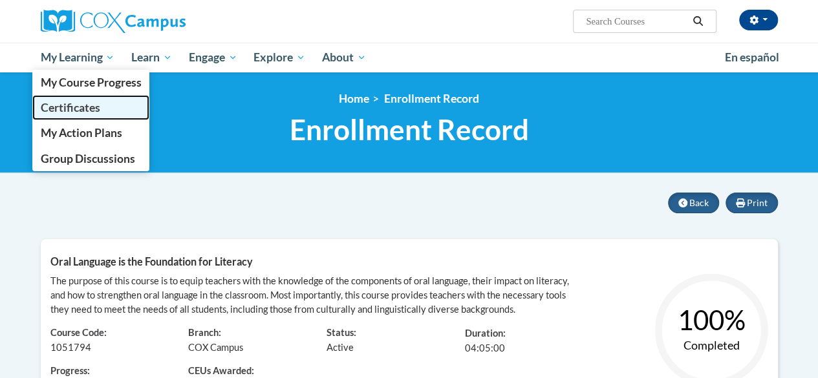
click at [76, 109] on span "Certificates" at bounding box center [69, 108] width 59 height 14
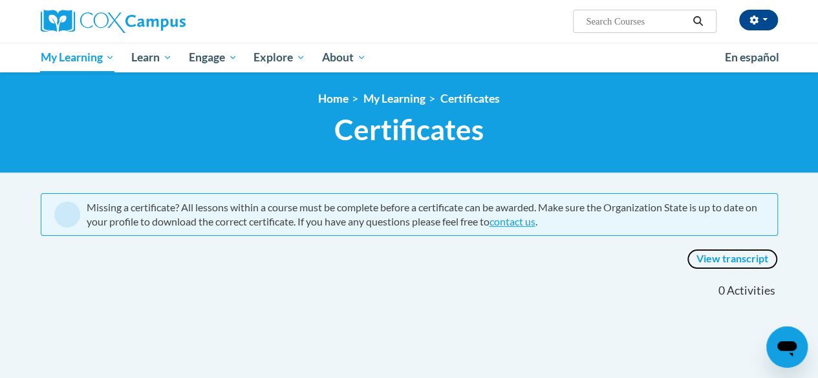
click at [708, 257] on link "View transcript" at bounding box center [732, 259] width 91 height 21
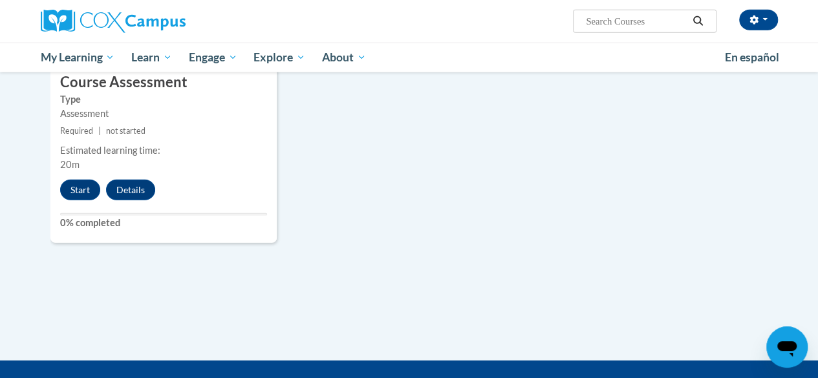
scroll to position [1562, 0]
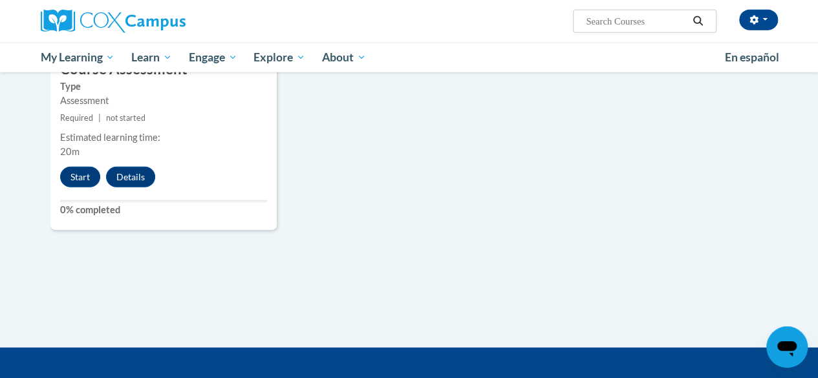
click at [787, 345] on icon "Open messaging window" at bounding box center [786, 349] width 19 height 16
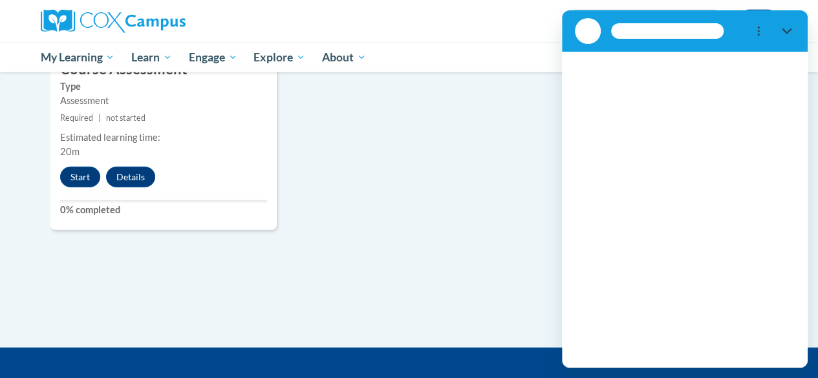
scroll to position [0, 0]
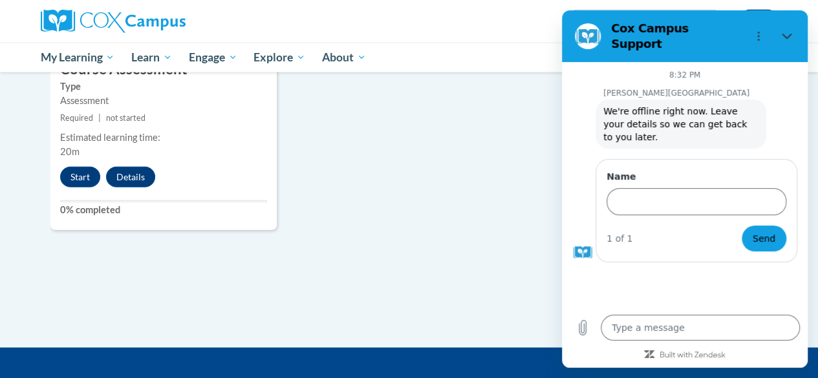
click at [783, 34] on icon "Close" at bounding box center [787, 37] width 10 height 6
type textarea "x"
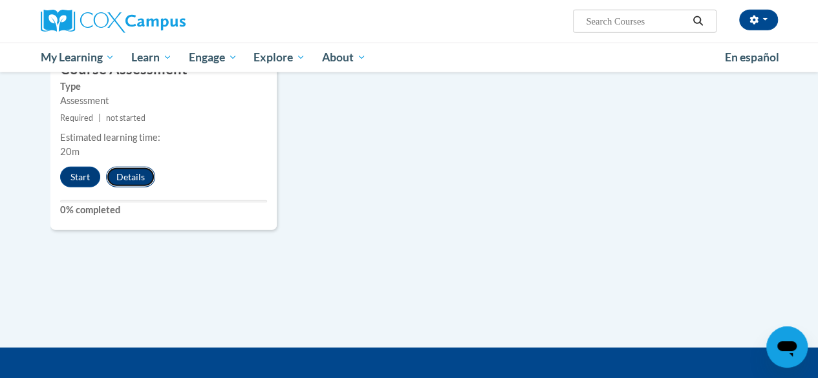
click at [125, 179] on button "Details" at bounding box center [130, 177] width 49 height 21
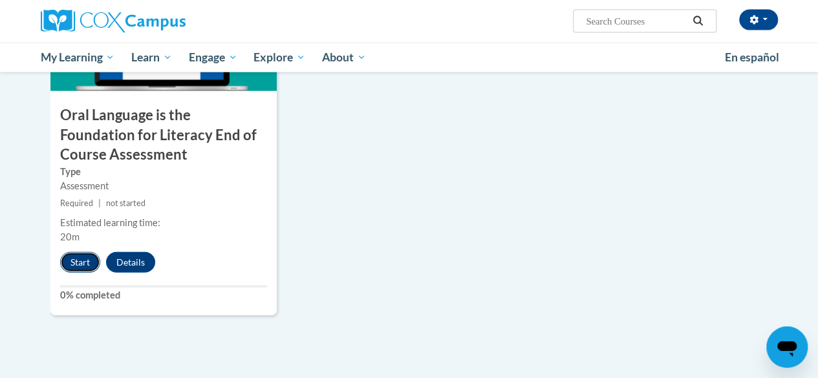
click at [78, 261] on button "Start" at bounding box center [80, 262] width 40 height 21
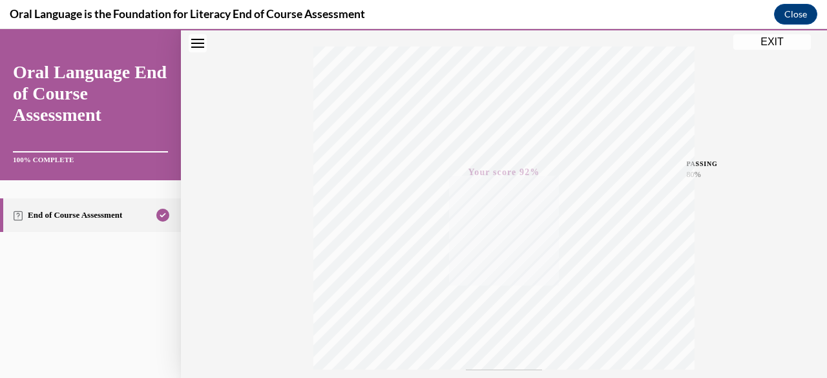
scroll to position [212, 0]
click at [773, 43] on button "EXIT" at bounding box center [773, 42] width 78 height 16
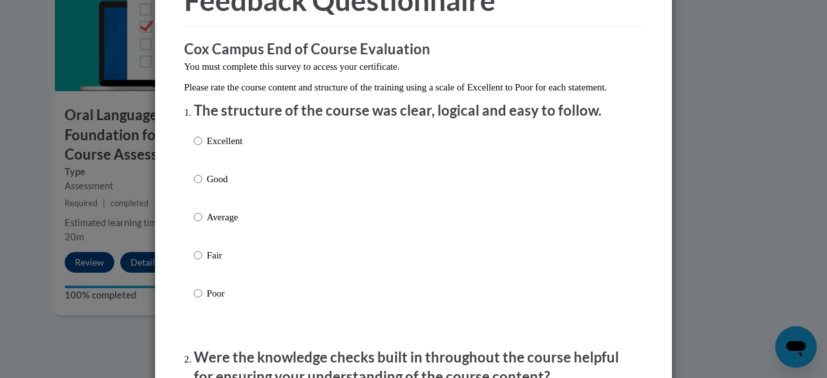
scroll to position [87, 0]
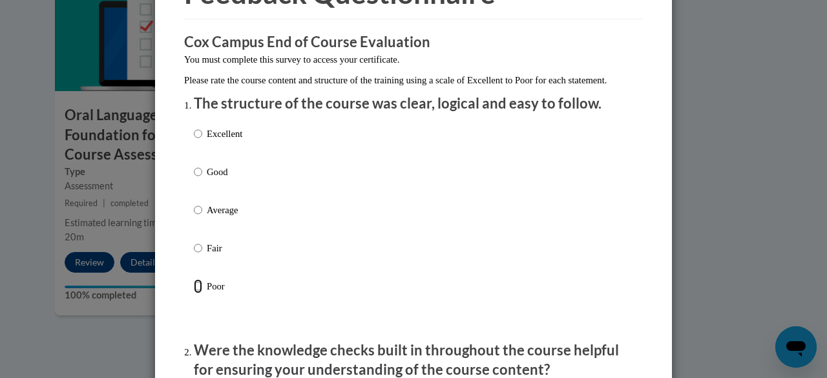
click at [194, 293] on input "Poor" at bounding box center [198, 286] width 8 height 14
radio input "true"
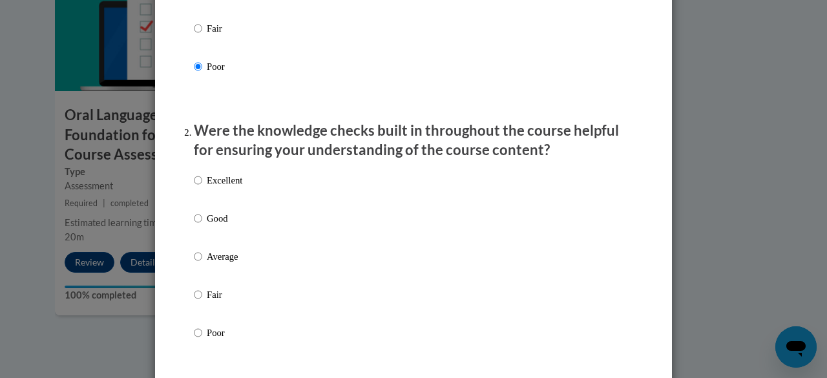
scroll to position [319, 0]
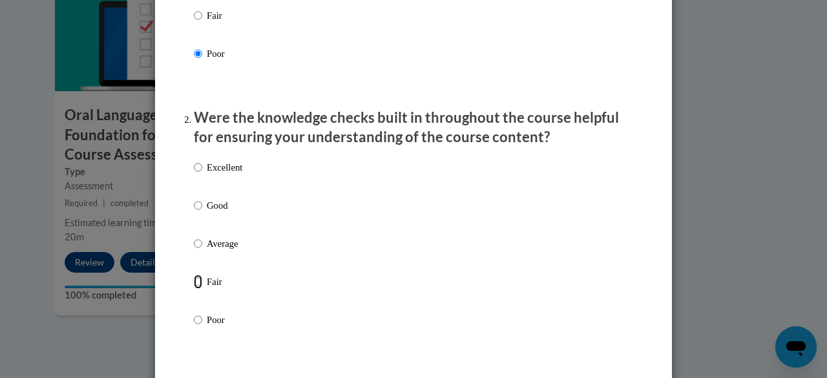
click at [195, 289] on input "Fair" at bounding box center [198, 282] width 8 height 14
radio input "true"
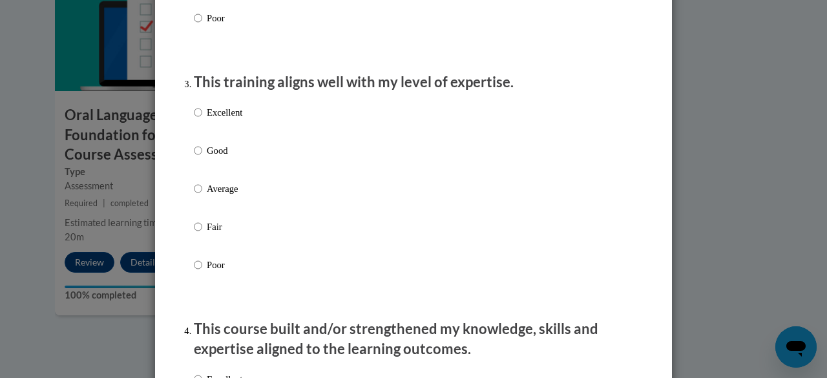
scroll to position [612, 0]
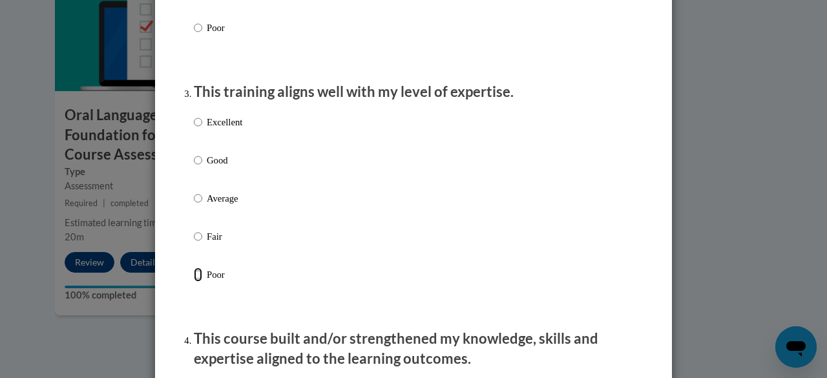
click at [194, 282] on input "Poor" at bounding box center [198, 275] width 8 height 14
radio input "true"
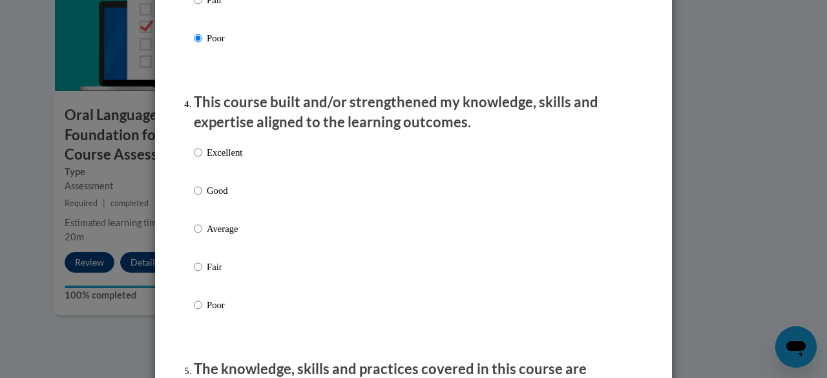
scroll to position [861, 0]
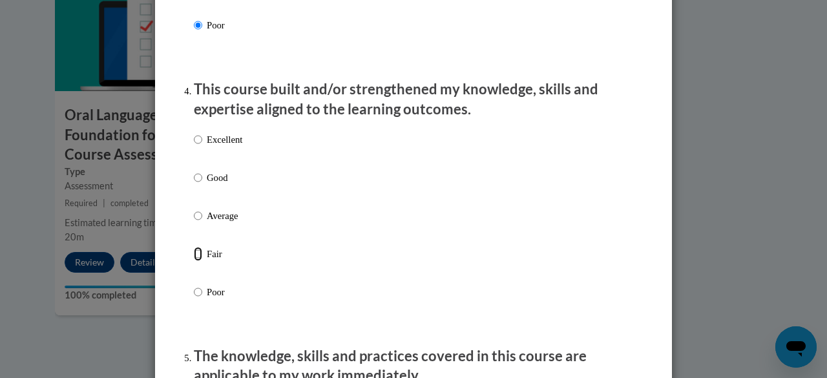
click at [197, 261] on input "Fair" at bounding box center [198, 254] width 8 height 14
radio input "true"
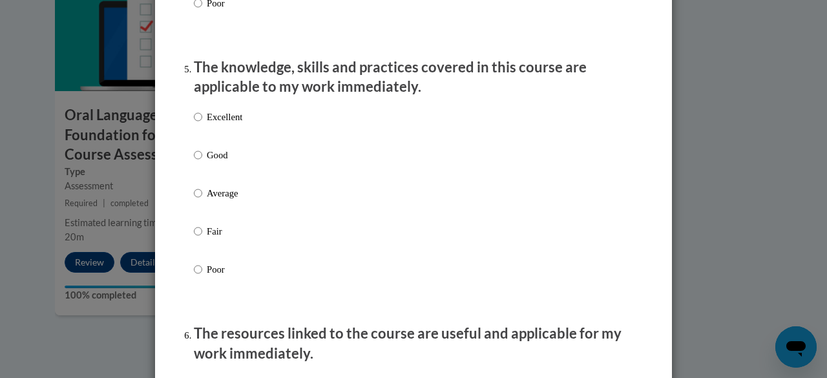
scroll to position [1147, 0]
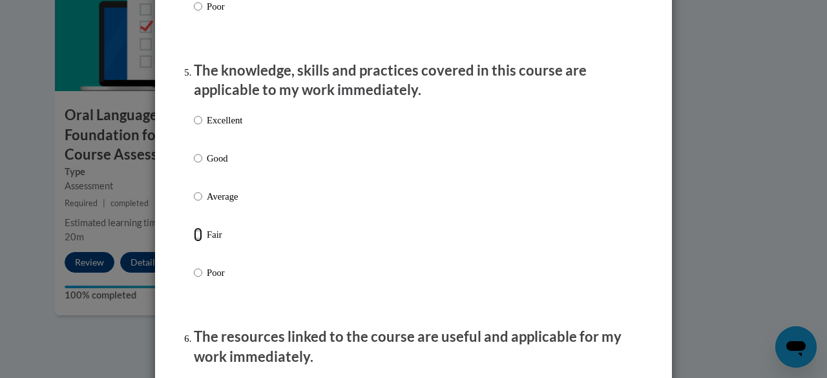
click at [194, 242] on input "Fair" at bounding box center [198, 235] width 8 height 14
radio input "true"
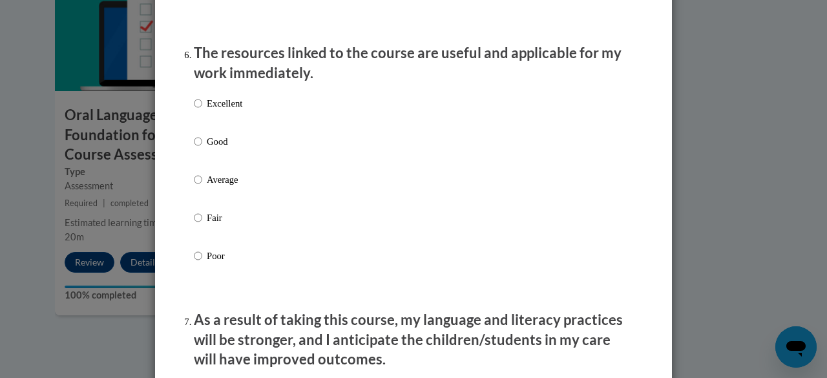
scroll to position [1440, 0]
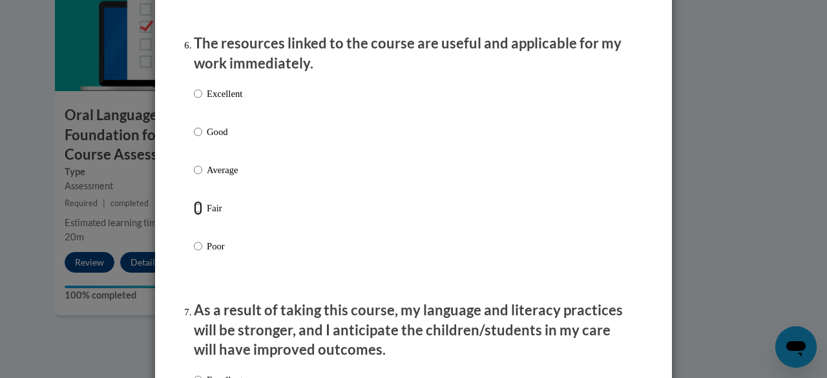
click at [194, 215] on input "Fair" at bounding box center [198, 208] width 8 height 14
radio input "true"
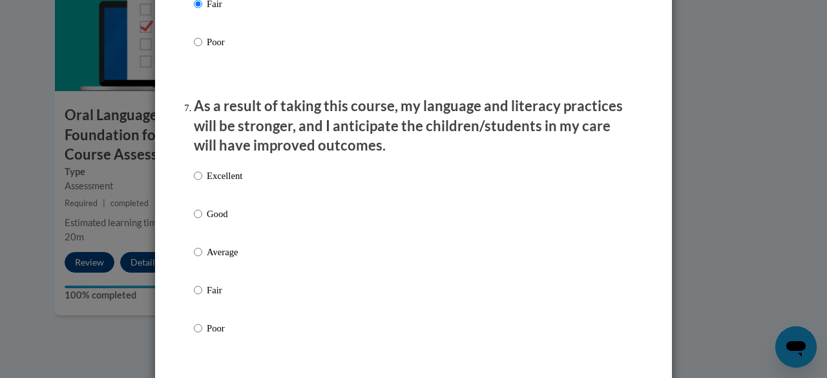
scroll to position [1670, 0]
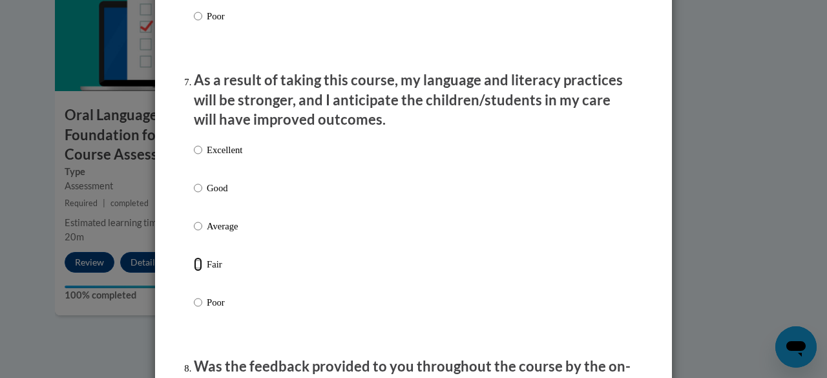
click at [195, 272] on input "Fair" at bounding box center [198, 264] width 8 height 14
radio input "true"
click at [431, 259] on div "Excellent Good Average Fair Poor" at bounding box center [414, 241] width 440 height 211
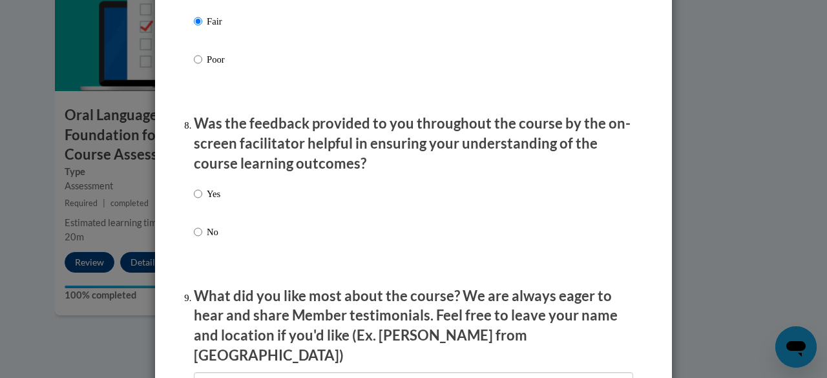
scroll to position [1917, 0]
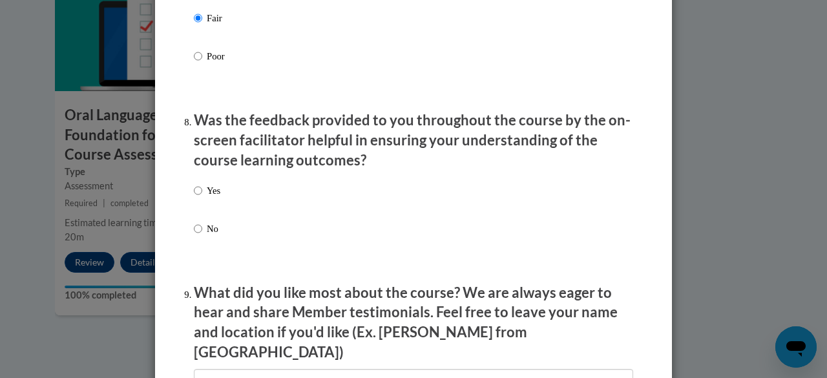
click at [207, 198] on p "Yes" at bounding box center [214, 191] width 14 height 14
click at [202, 198] on input "Yes" at bounding box center [198, 191] width 8 height 14
radio input "true"
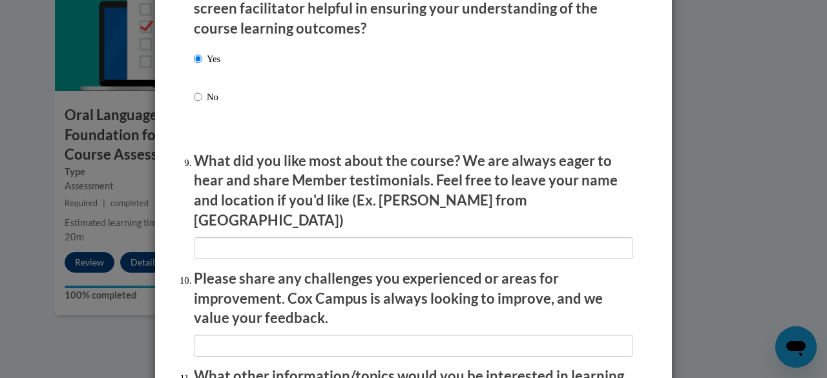
scroll to position [2045, 0]
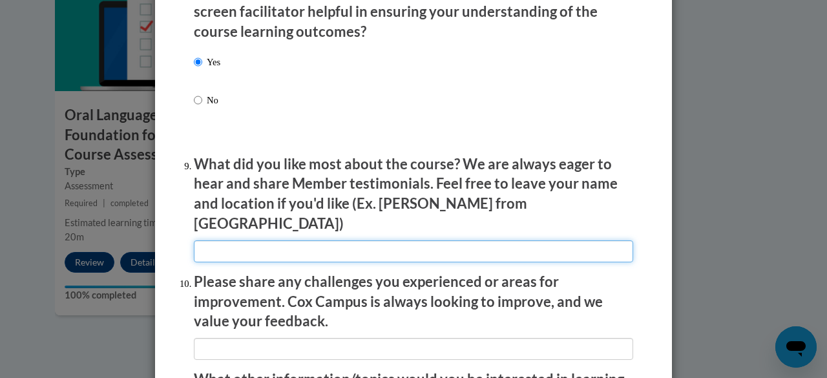
click at [284, 244] on input "textbox" at bounding box center [414, 251] width 440 height 22
click at [237, 241] on input "textbox" at bounding box center [414, 251] width 440 height 22
click at [412, 240] on input "textbox" at bounding box center [414, 251] width 440 height 22
type input "There were many great ideas throughout this course."
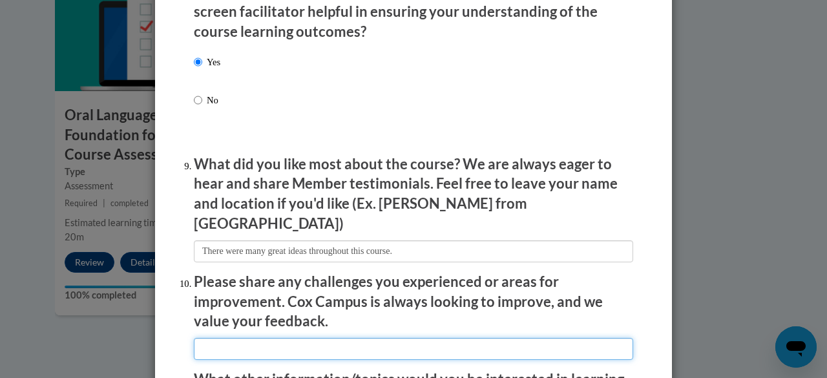
click at [263, 339] on input "textbox" at bounding box center [414, 349] width 440 height 22
type input "There were no improvement needed."
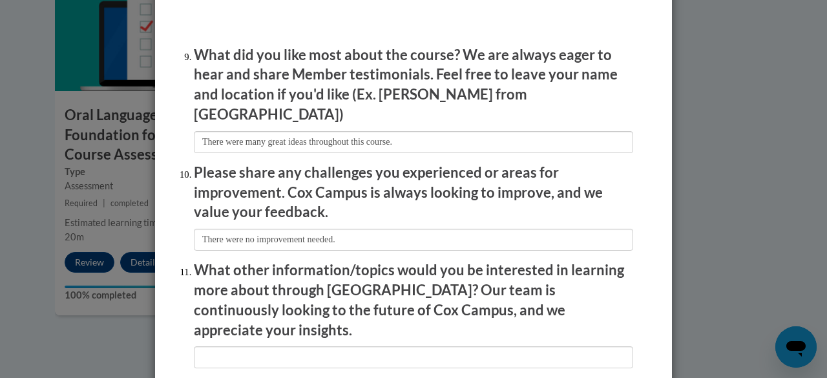
scroll to position [2181, 0]
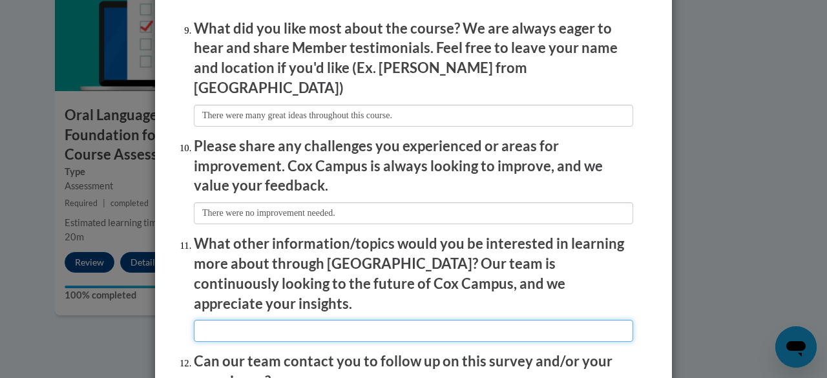
click at [277, 320] on input "textbox" at bounding box center [414, 331] width 440 height 22
type input "Nothing at this time."
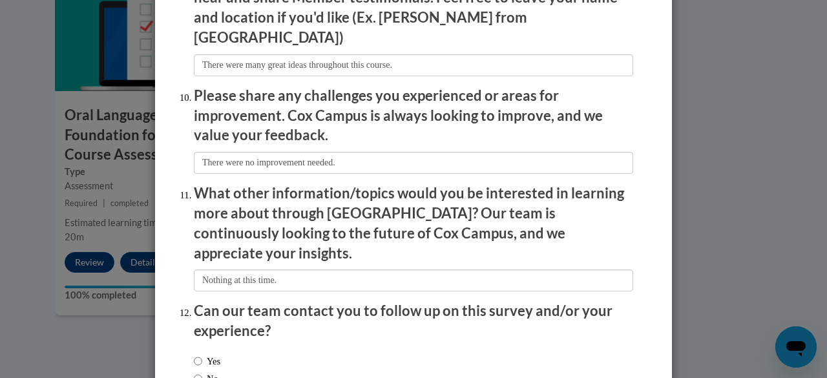
scroll to position [2264, 0]
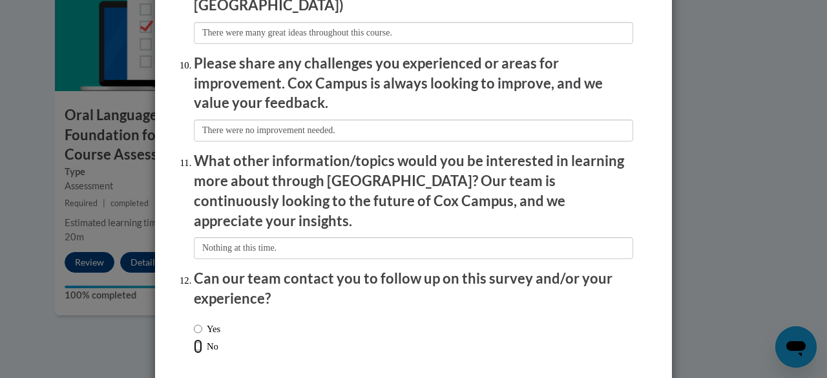
click at [194, 339] on input "No" at bounding box center [198, 346] width 8 height 14
radio input "true"
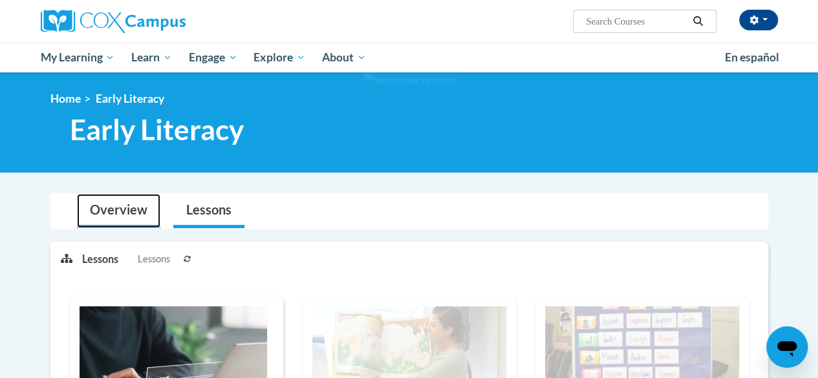
click at [125, 205] on link "Overview" at bounding box center [118, 211] width 83 height 34
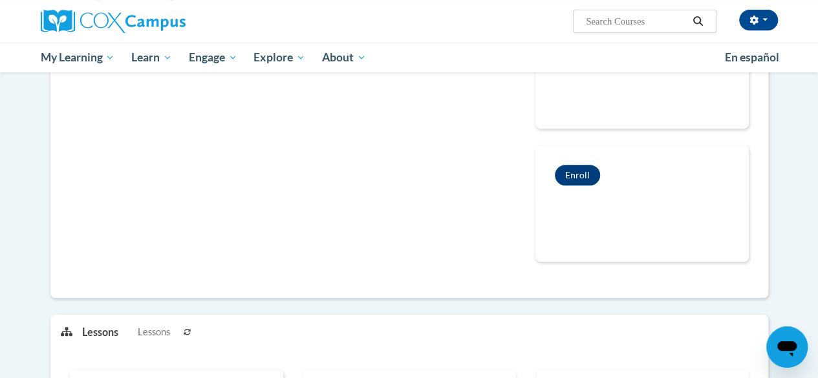
scroll to position [299, 0]
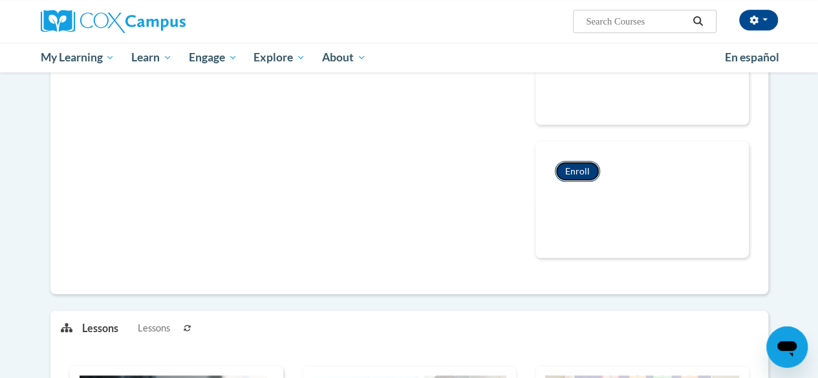
click at [569, 169] on button "Enroll" at bounding box center [577, 171] width 45 height 21
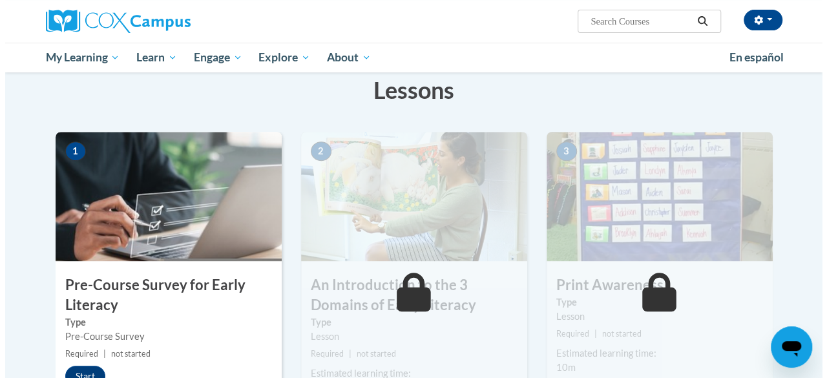
scroll to position [264, 0]
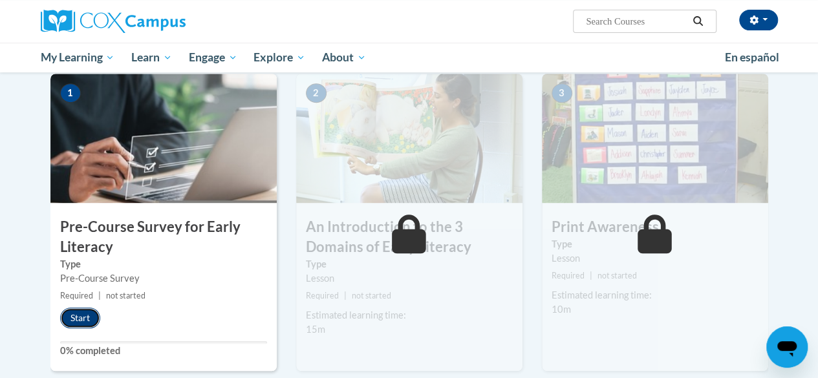
click at [87, 315] on button "Start" at bounding box center [80, 318] width 40 height 21
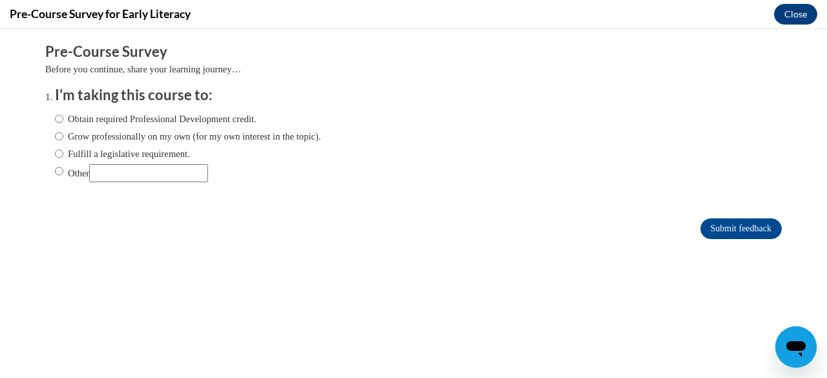
scroll to position [0, 0]
click at [55, 171] on input "Other" at bounding box center [59, 171] width 8 height 14
radio input "true"
click at [150, 173] on input "Other" at bounding box center [148, 173] width 119 height 18
type input "GaTAPP"
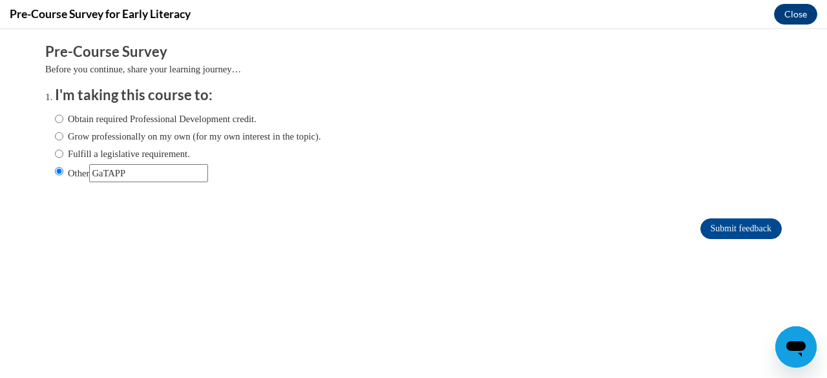
click at [272, 232] on div "Submit feedback" at bounding box center [413, 229] width 737 height 21
click at [707, 223] on input "Submit feedback" at bounding box center [741, 229] width 81 height 21
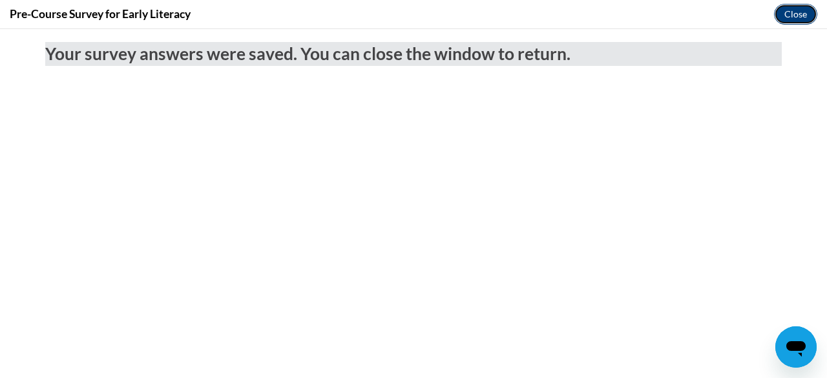
click at [787, 15] on button "Close" at bounding box center [795, 14] width 43 height 21
